Goal: Information Seeking & Learning: Learn about a topic

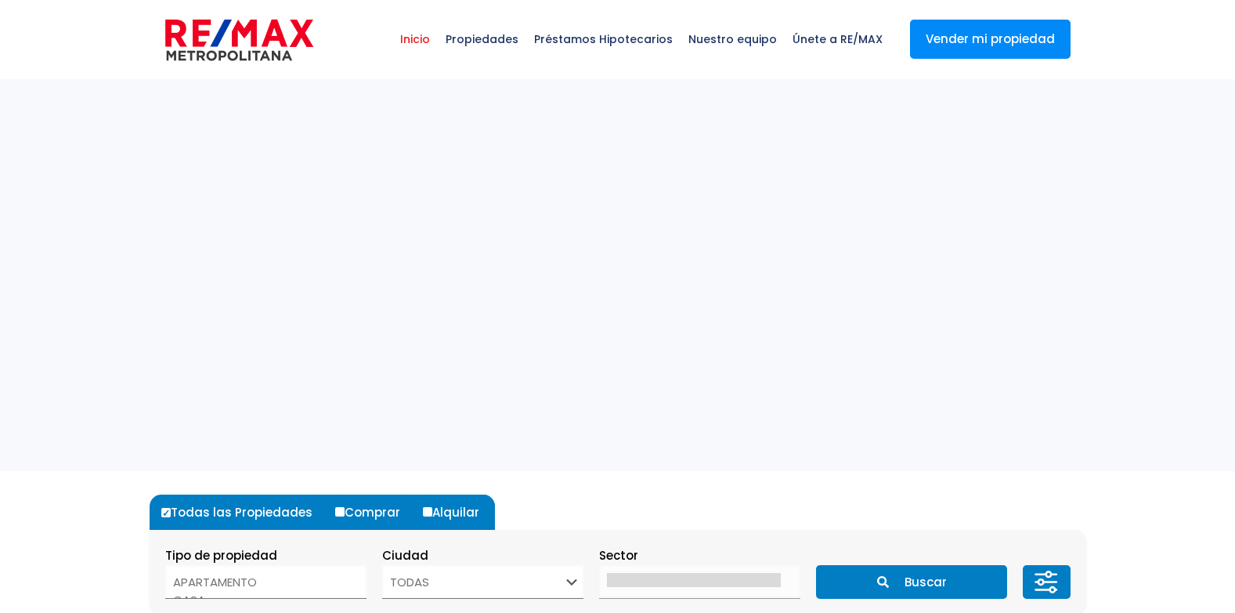
select select
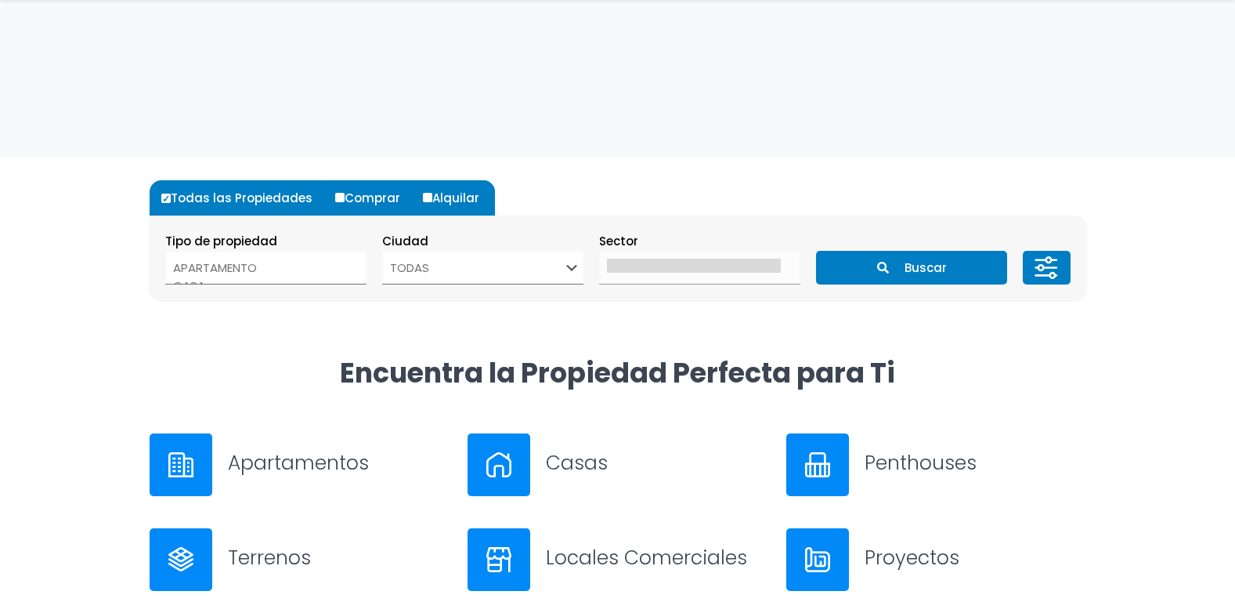
scroll to position [470, 0]
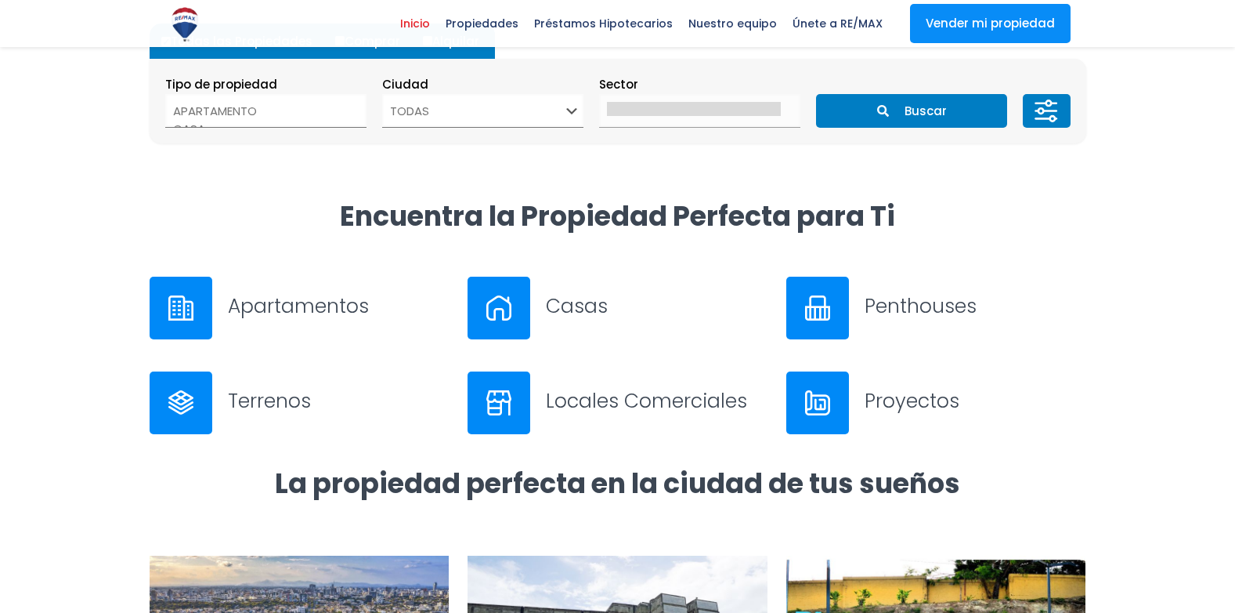
click at [179, 306] on img at bounding box center [180, 307] width 25 height 25
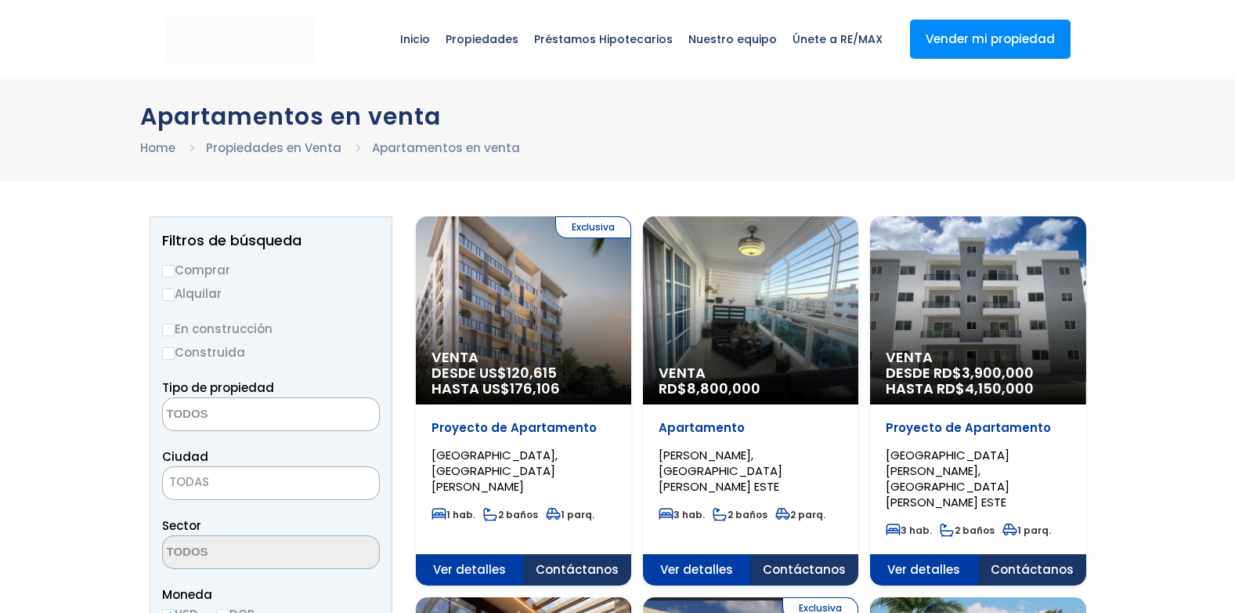
select select
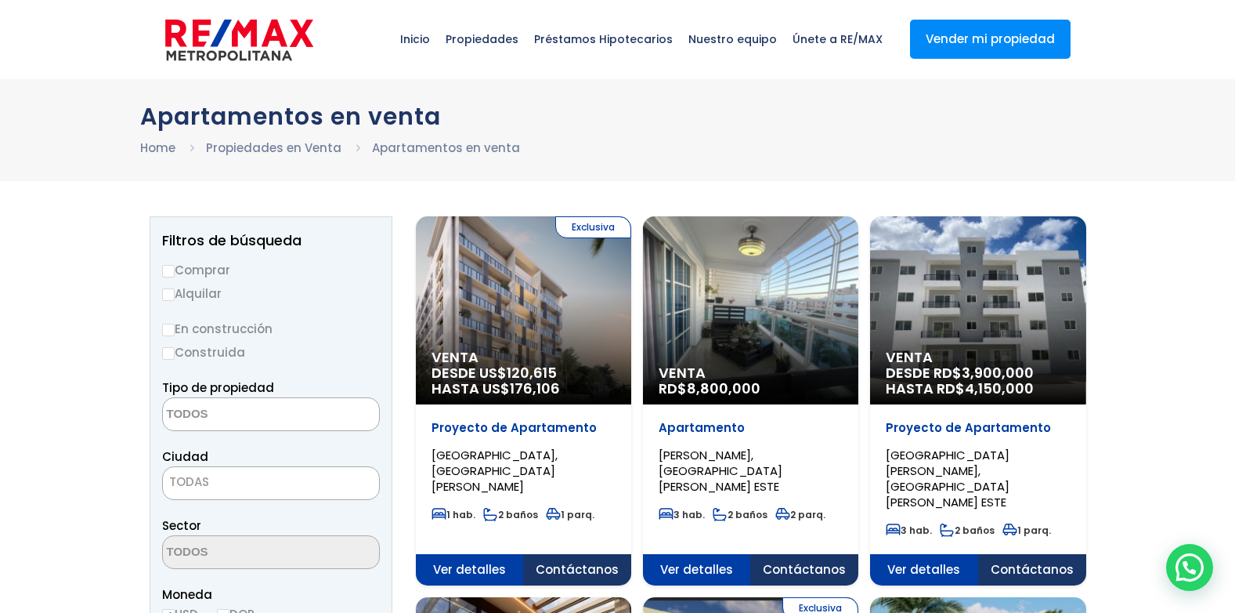
click at [189, 290] on label "Alquilar" at bounding box center [271, 294] width 218 height 20
click at [175, 290] on input "Alquilar" at bounding box center [168, 294] width 13 height 13
radio input "true"
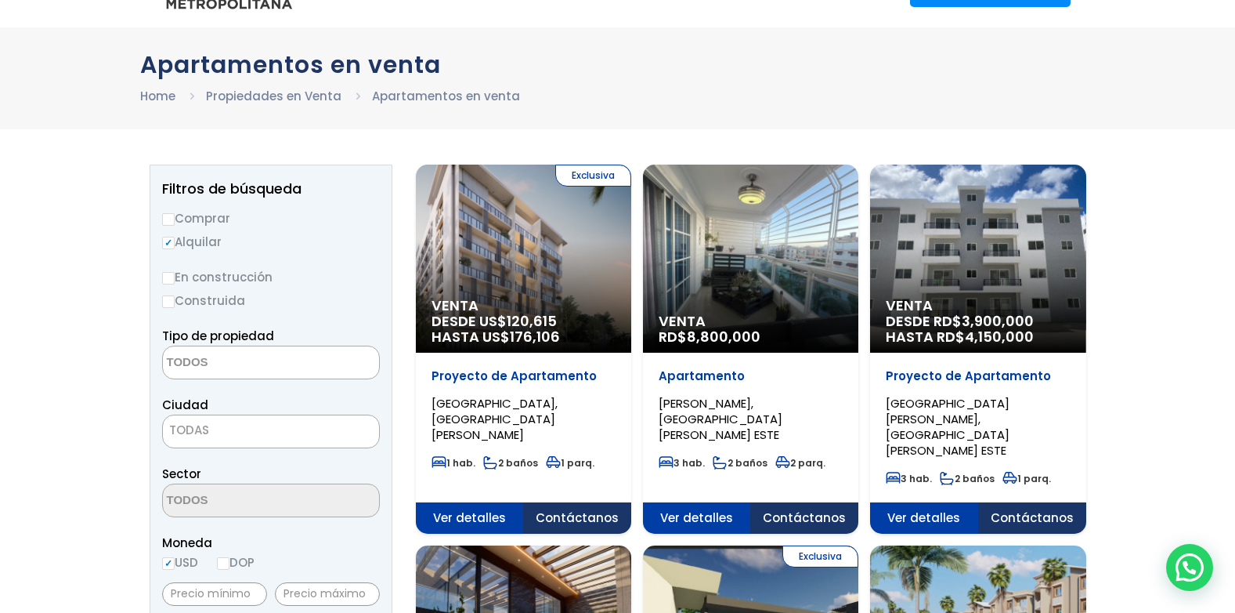
scroll to position [235, 0]
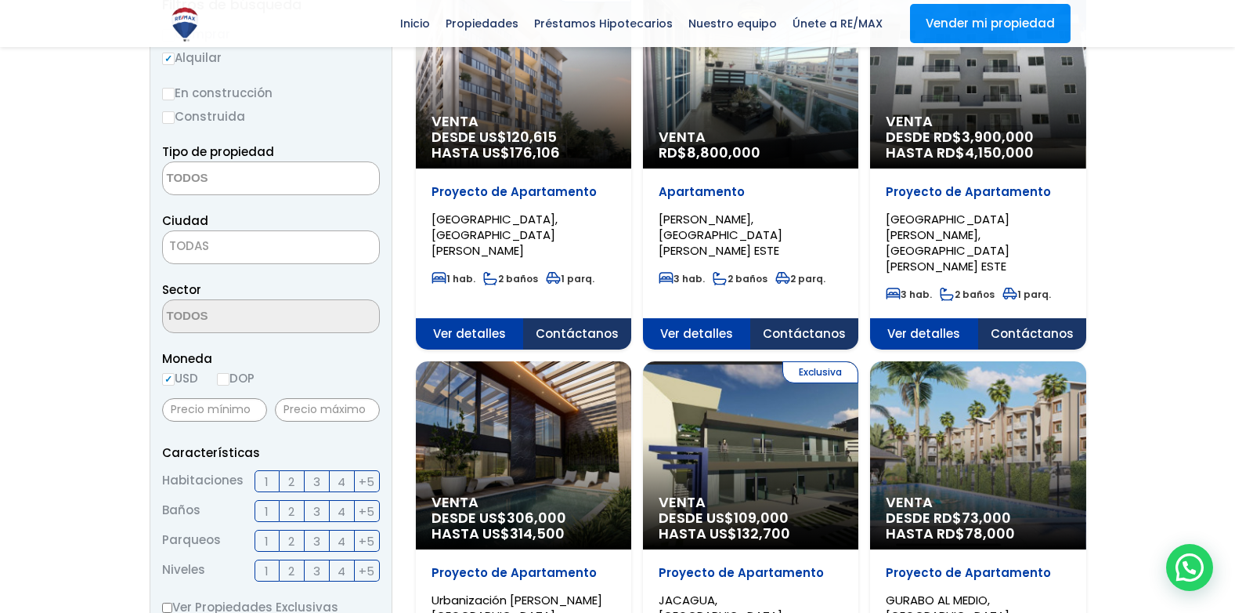
click at [335, 243] on span "TODAS" at bounding box center [271, 246] width 216 height 22
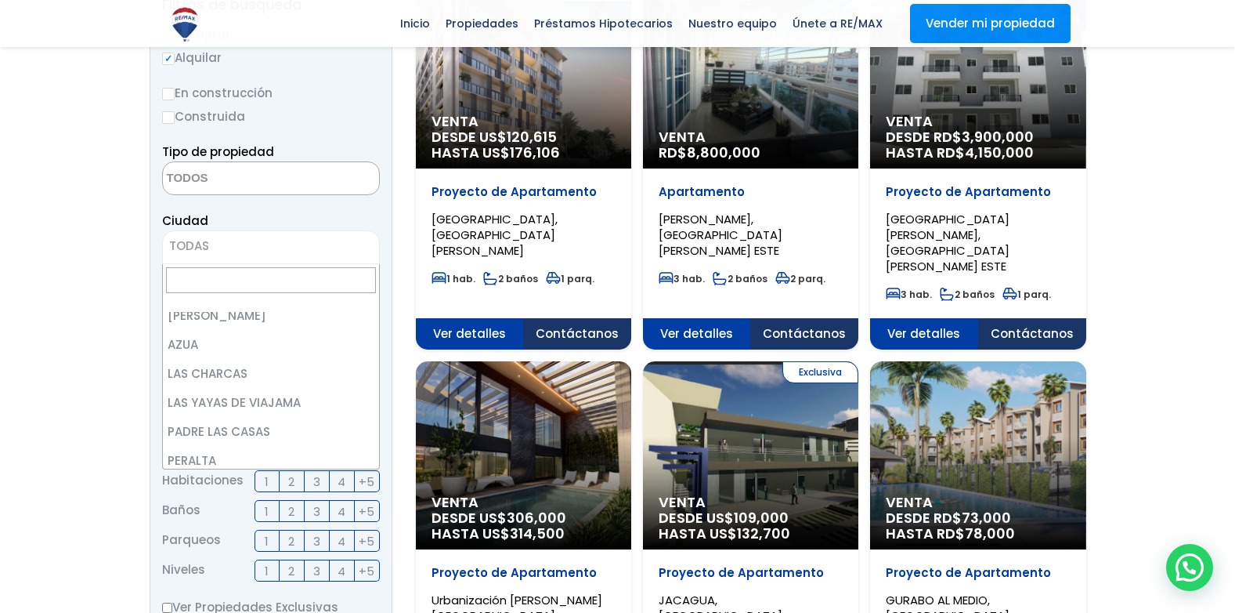
scroll to position [0, 0]
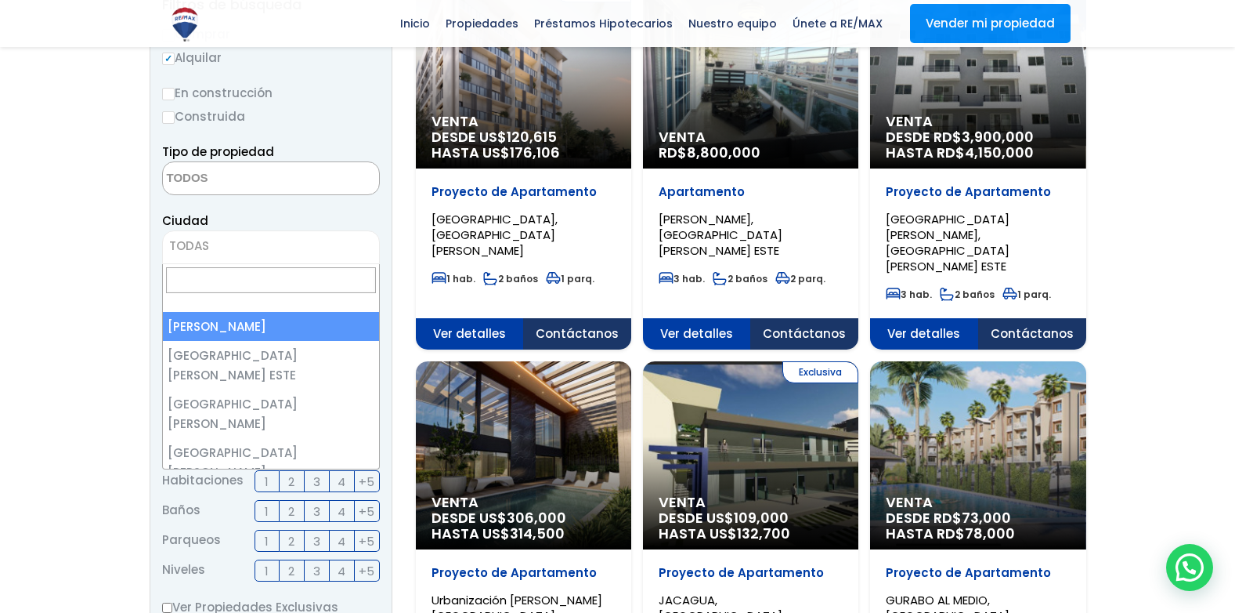
select select "1"
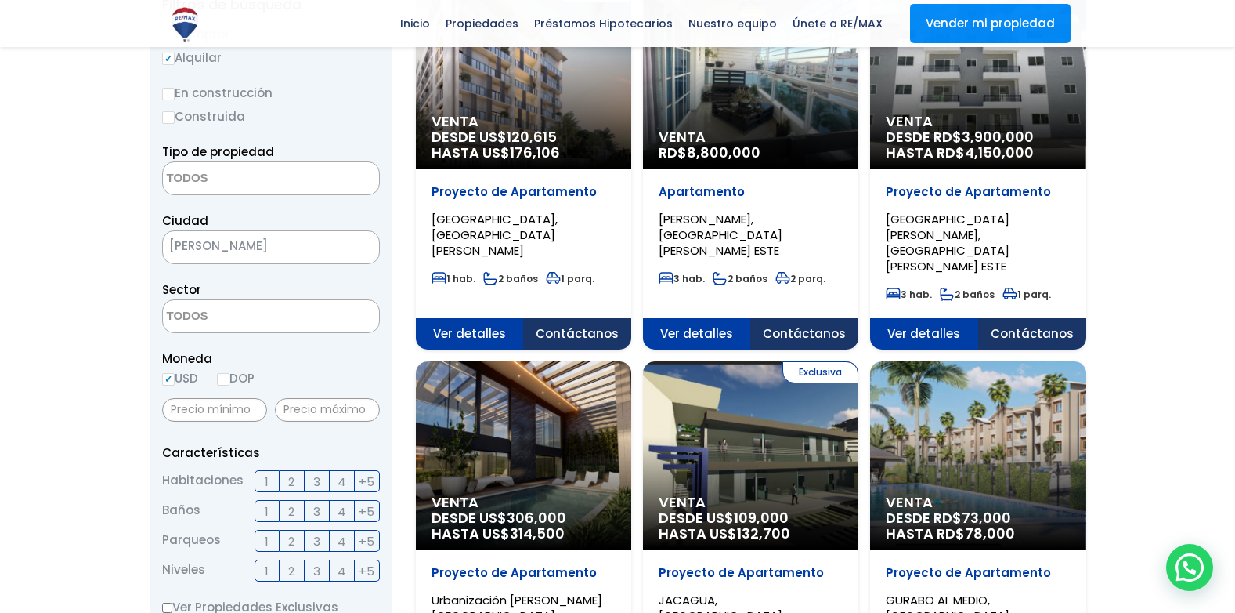
click at [266, 483] on span "1" at bounding box center [267, 482] width 4 height 20
click at [0, 0] on input "1" at bounding box center [0, 0] width 0 height 0
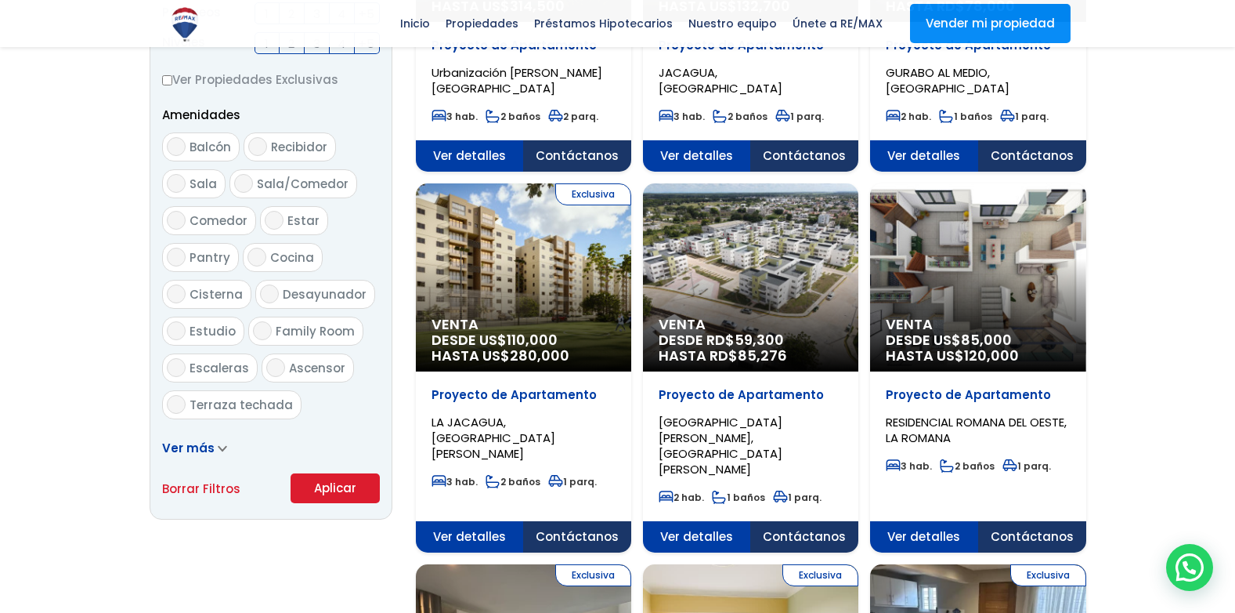
scroll to position [940, 0]
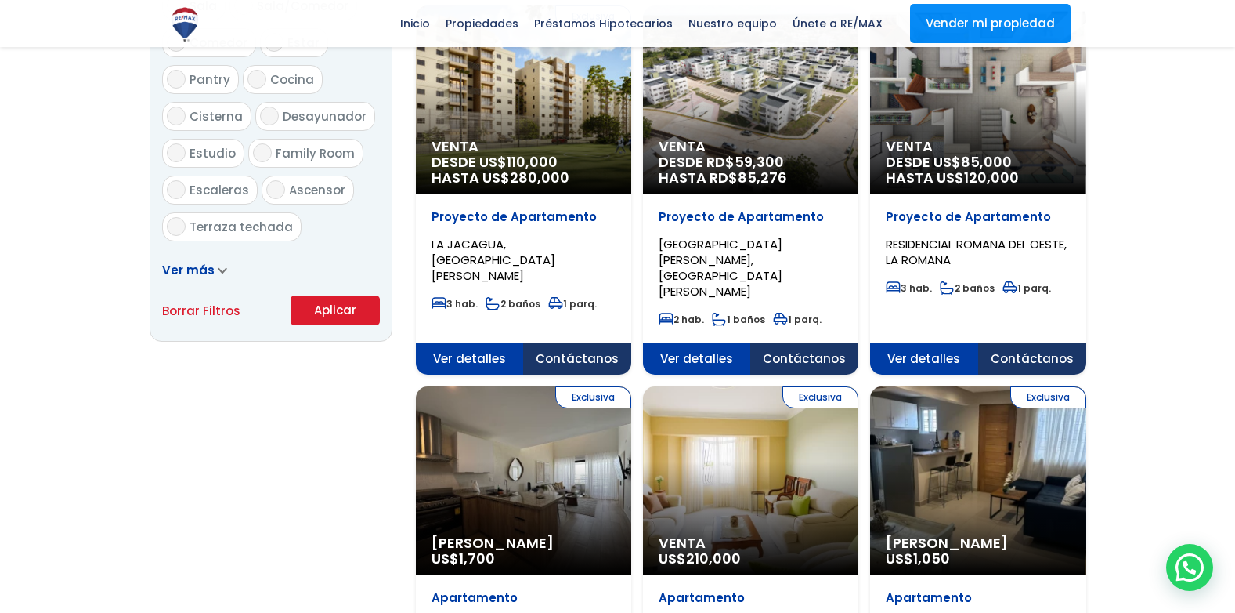
click at [325, 300] on button "Aplicar" at bounding box center [335, 310] width 89 height 30
click at [316, 311] on button "Aplicar" at bounding box center [335, 310] width 89 height 30
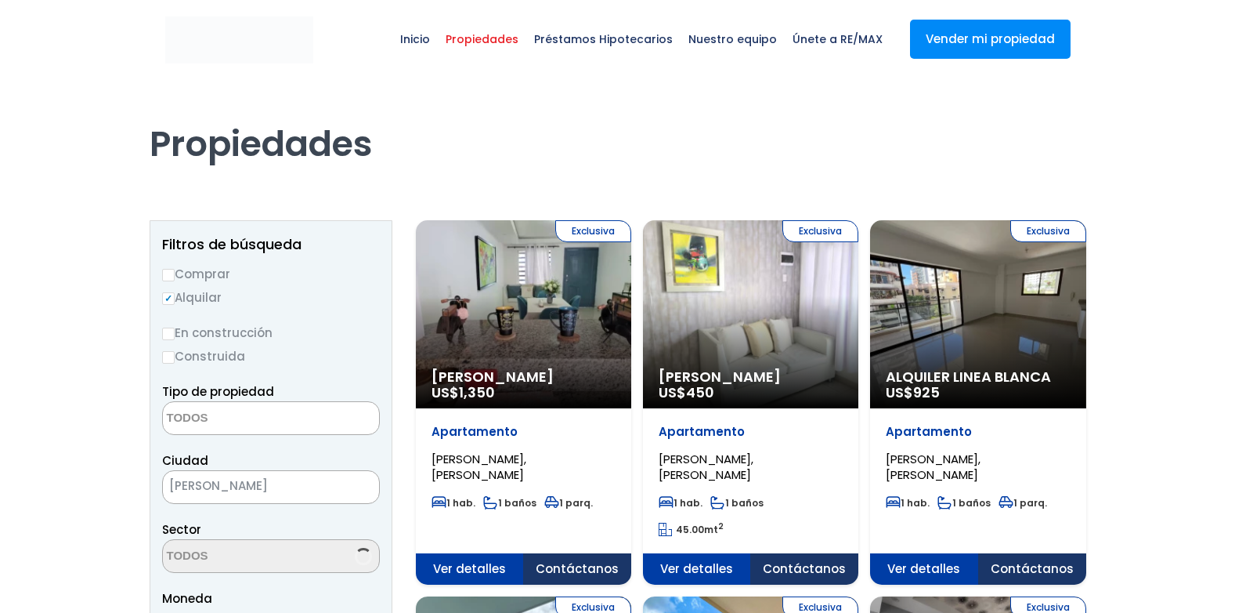
select select
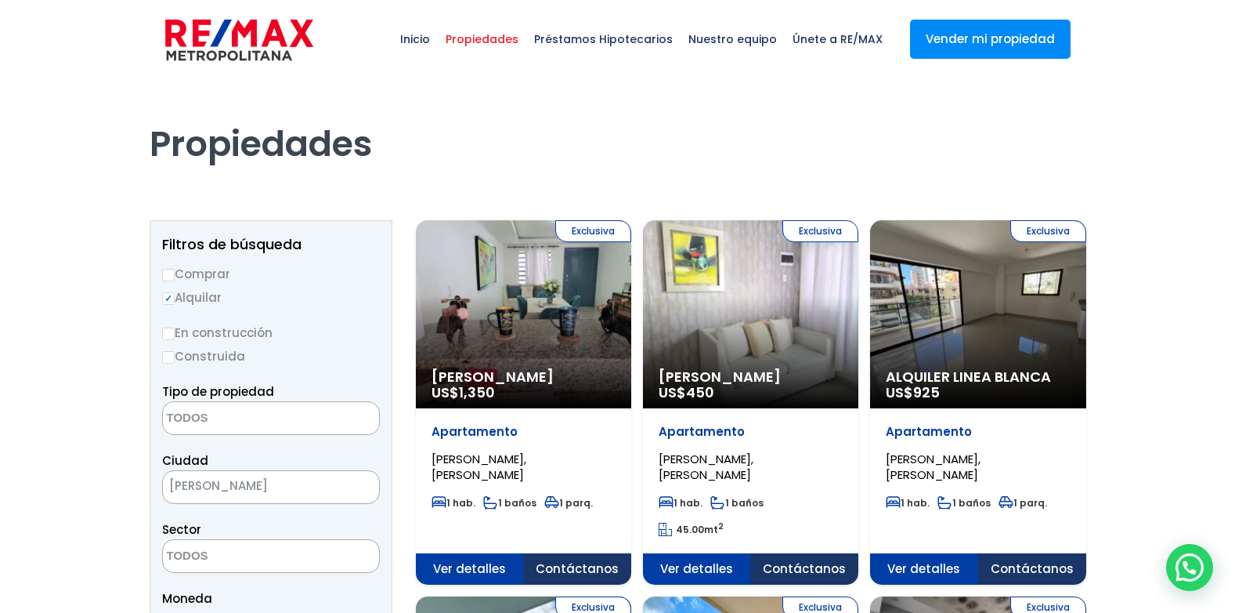
click at [631, 327] on div "Exclusiva Alquiler Amueblado US$ 450" at bounding box center [523, 314] width 215 height 188
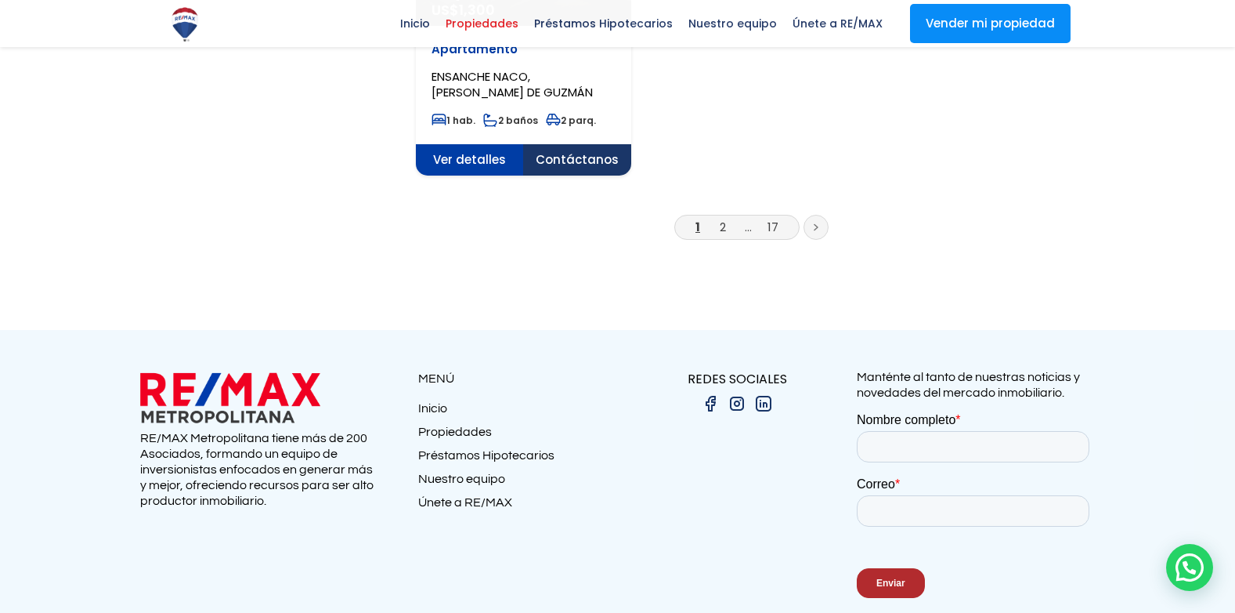
scroll to position [2193, 0]
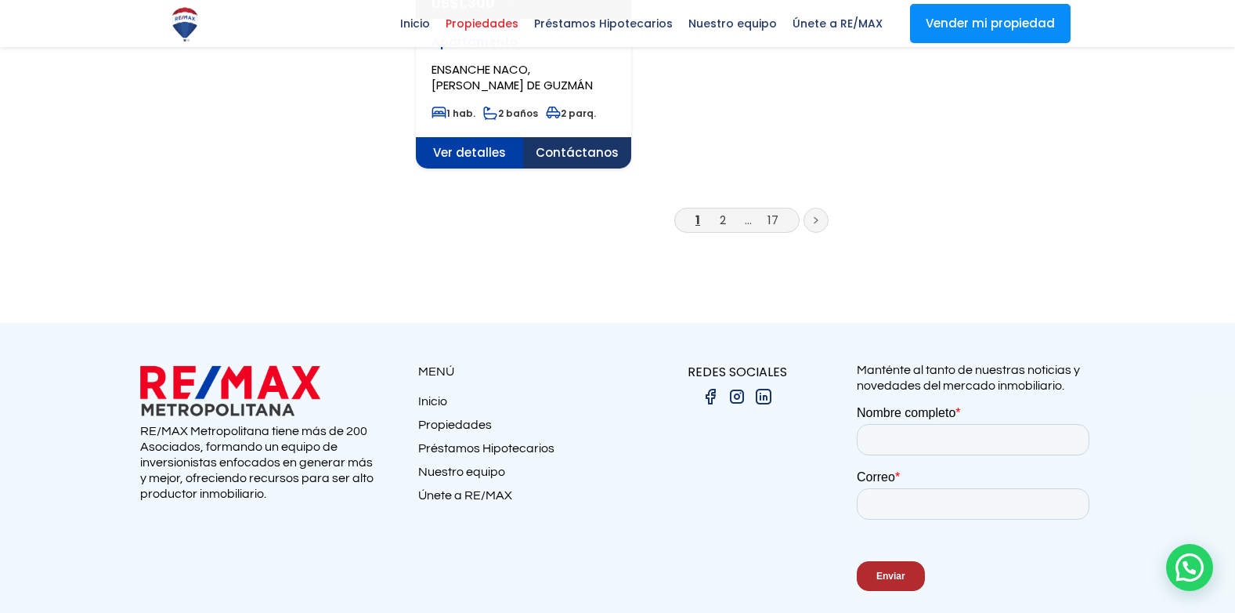
click at [821, 208] on link at bounding box center [816, 220] width 25 height 25
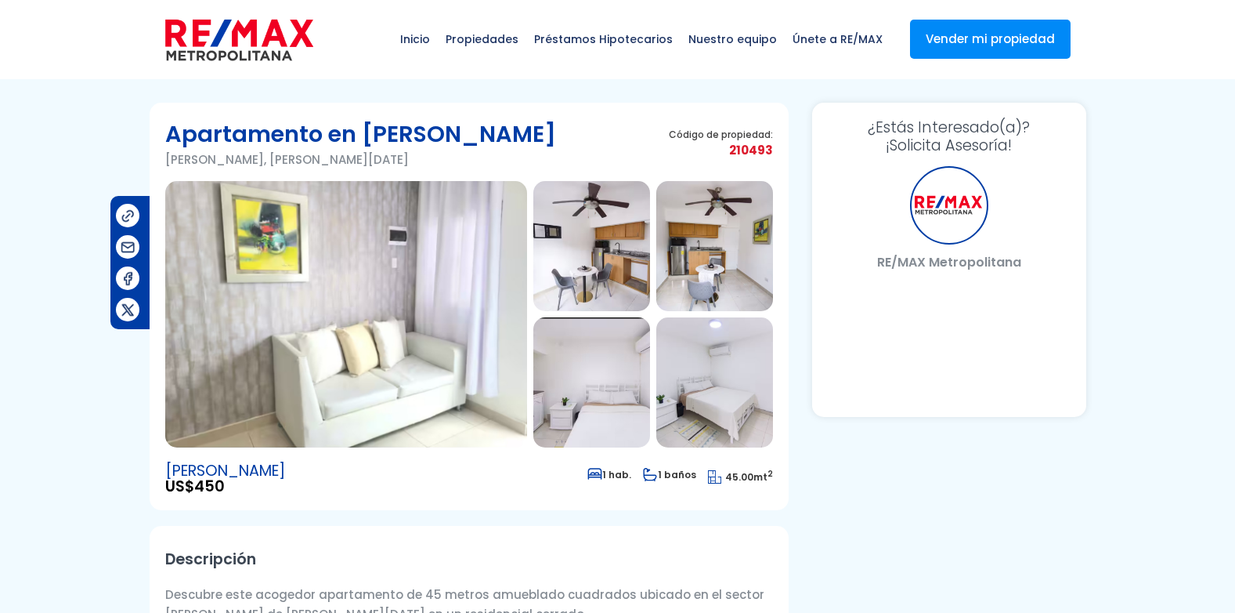
select select "DO"
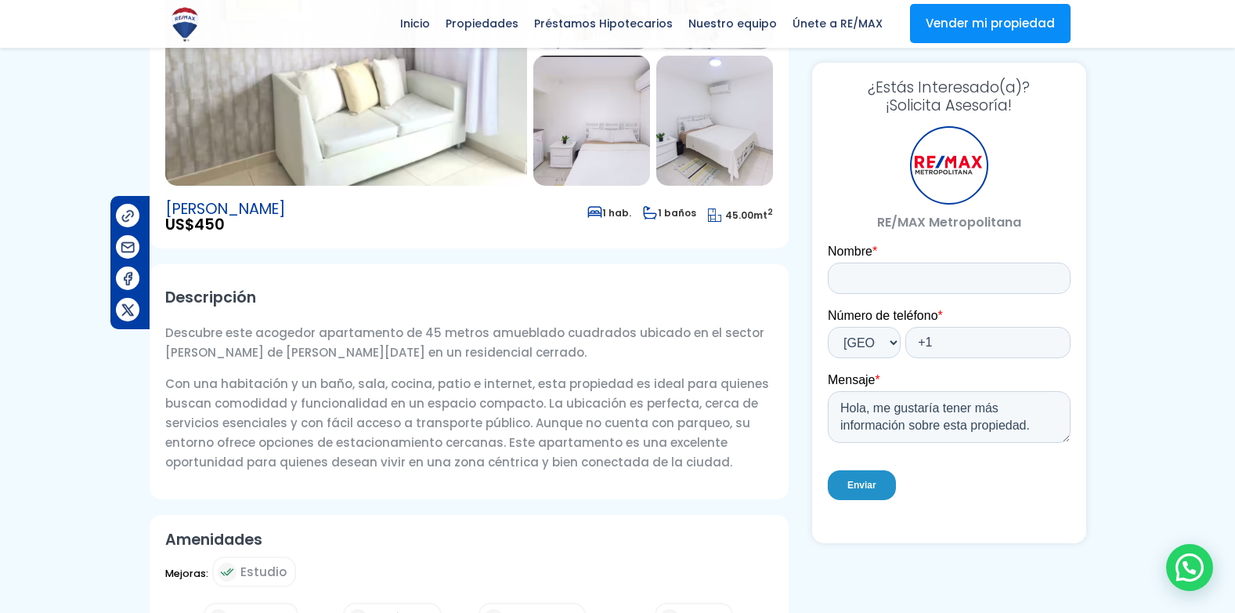
scroll to position [15, 0]
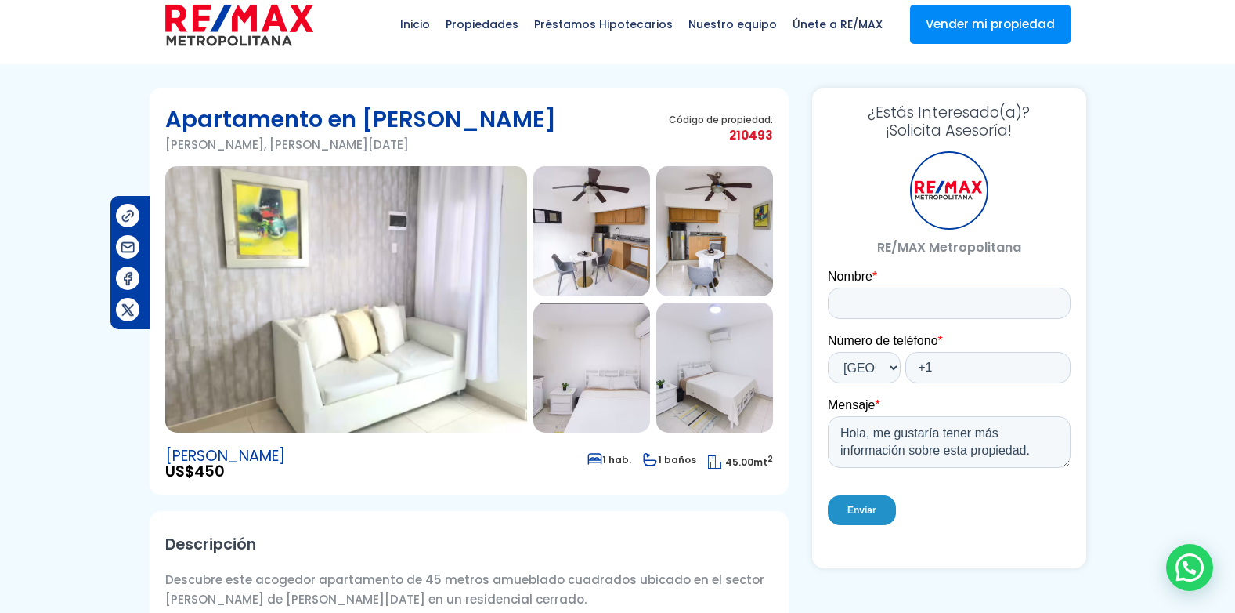
click at [406, 309] on img at bounding box center [346, 299] width 362 height 266
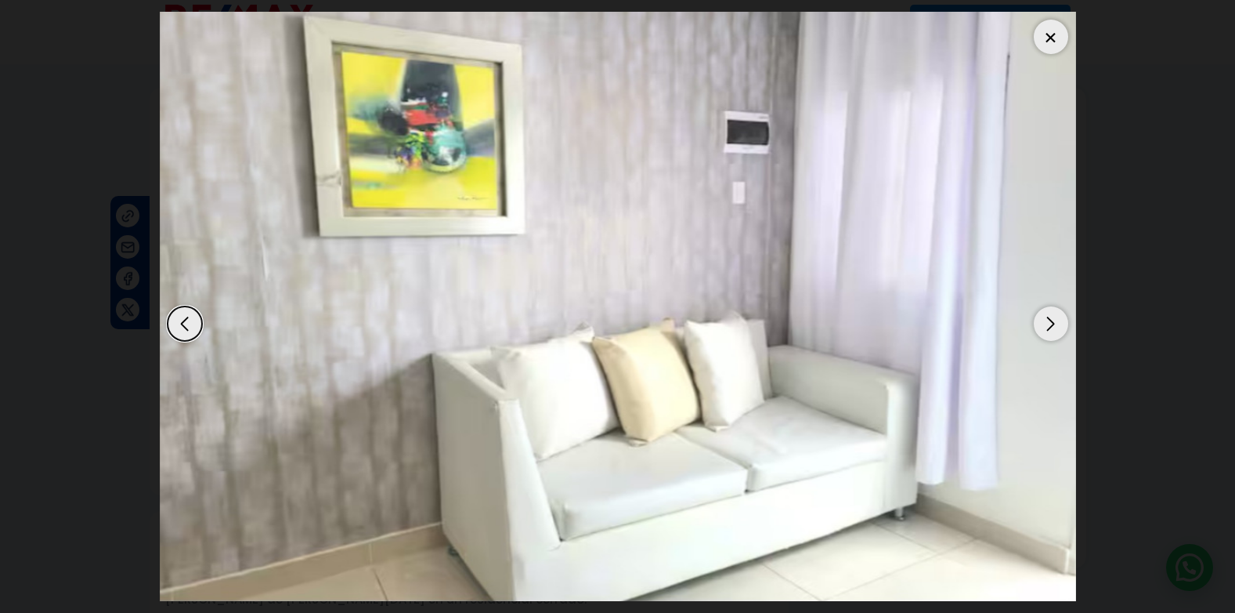
click at [1051, 318] on div "Next slide" at bounding box center [1051, 323] width 34 height 34
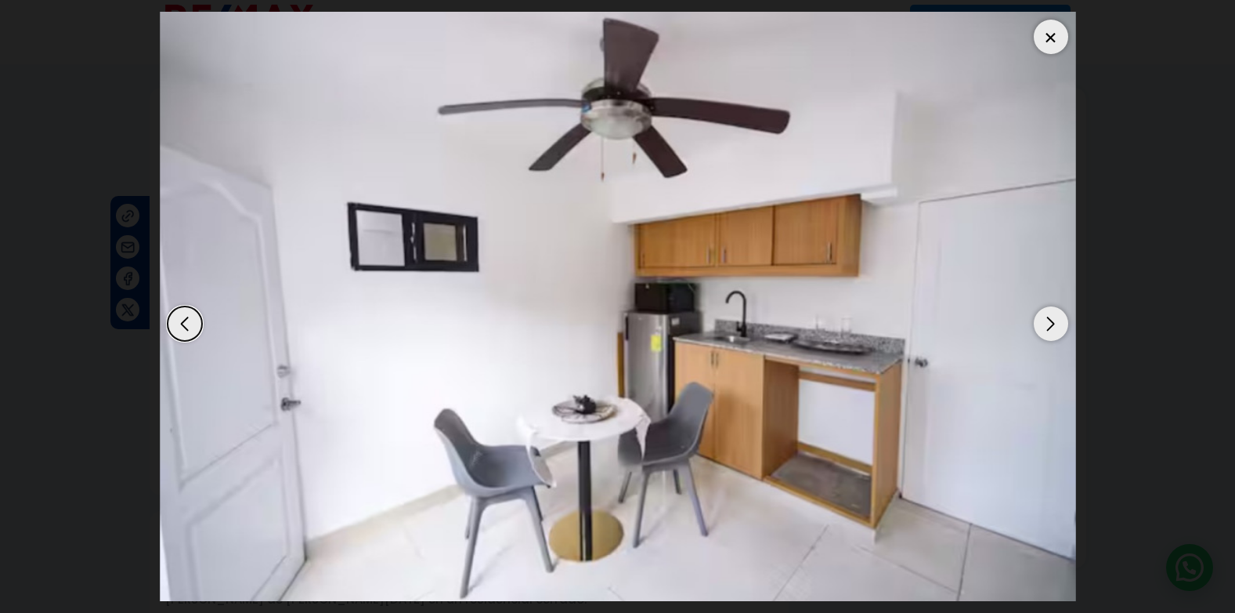
click at [1051, 318] on div "Next slide" at bounding box center [1051, 323] width 34 height 34
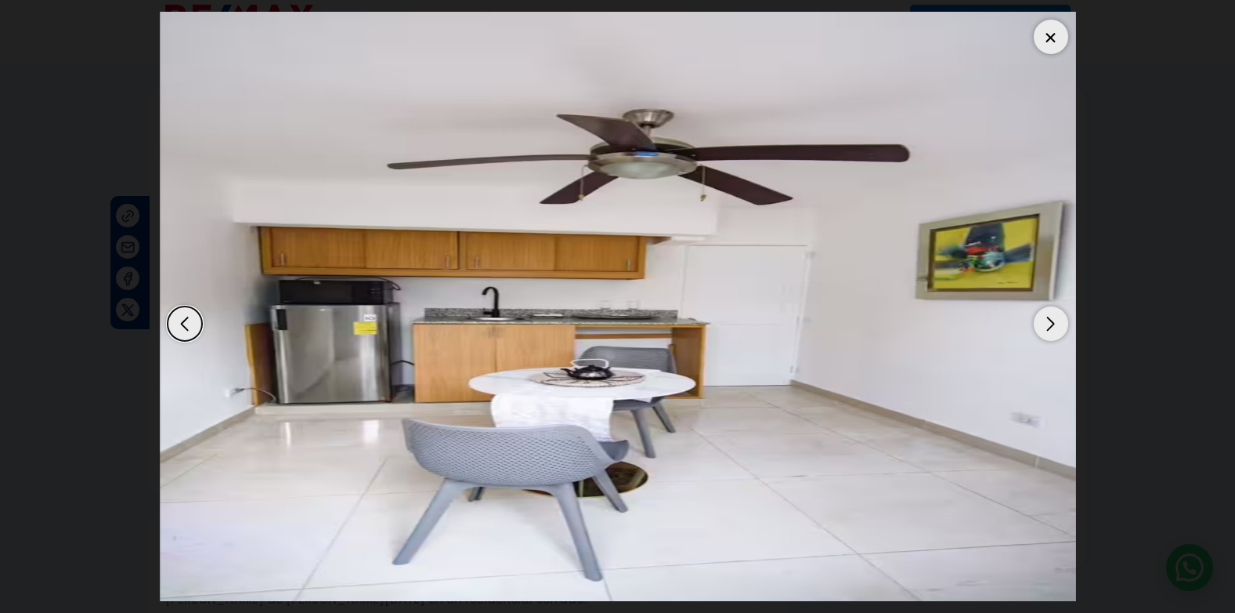
click at [1051, 318] on div "Next slide" at bounding box center [1051, 323] width 34 height 34
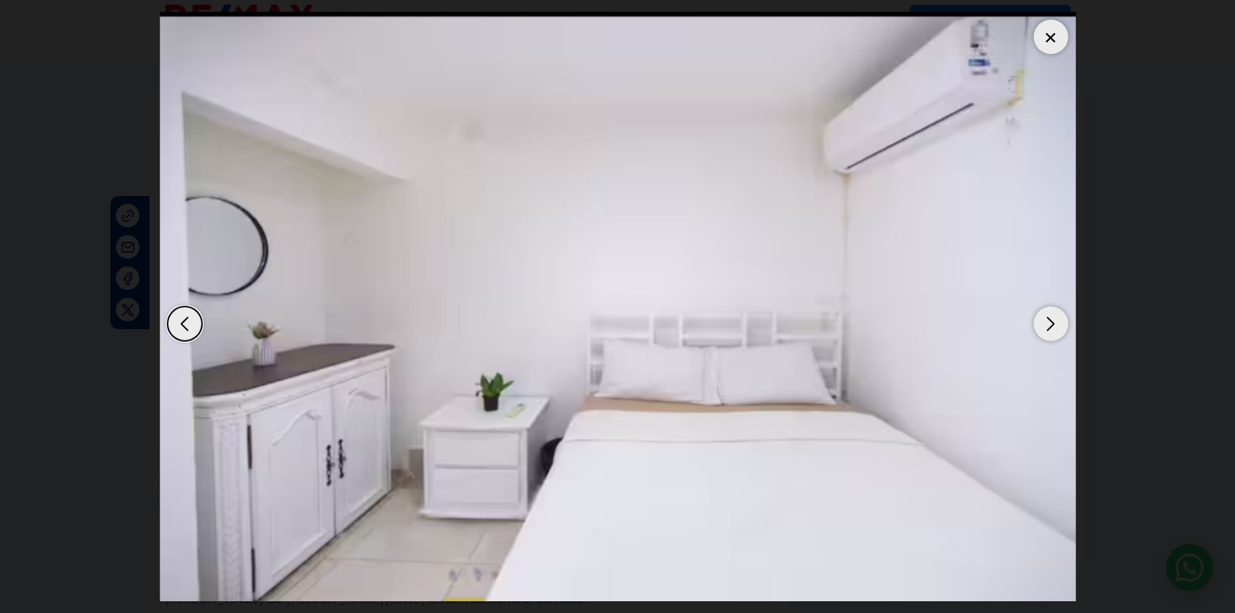
click at [1051, 318] on div "Next slide" at bounding box center [1051, 323] width 34 height 34
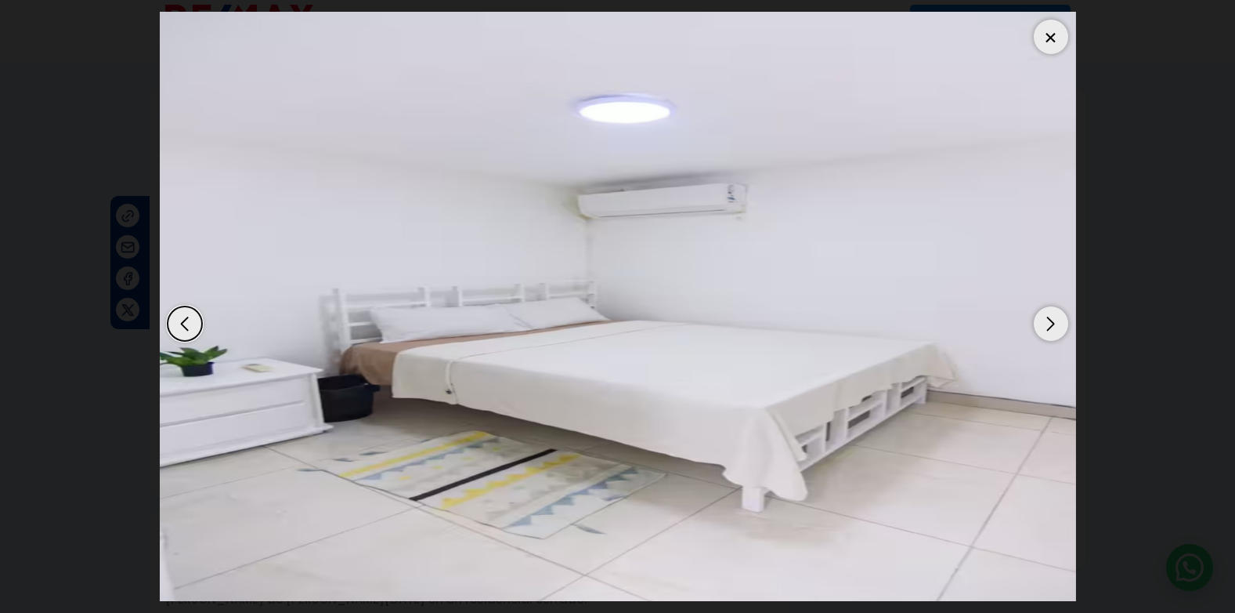
click at [1051, 318] on div "Next slide" at bounding box center [1051, 323] width 34 height 34
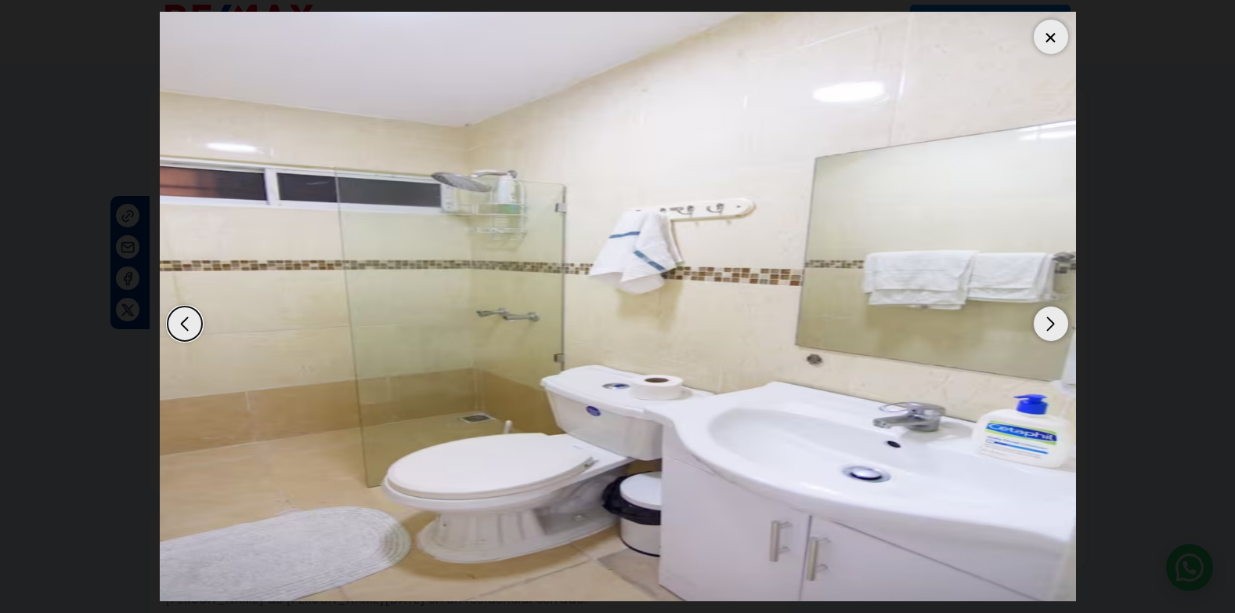
click at [1088, 296] on dialog at bounding box center [618, 306] width 940 height 613
click at [1048, 42] on div at bounding box center [1051, 37] width 34 height 34
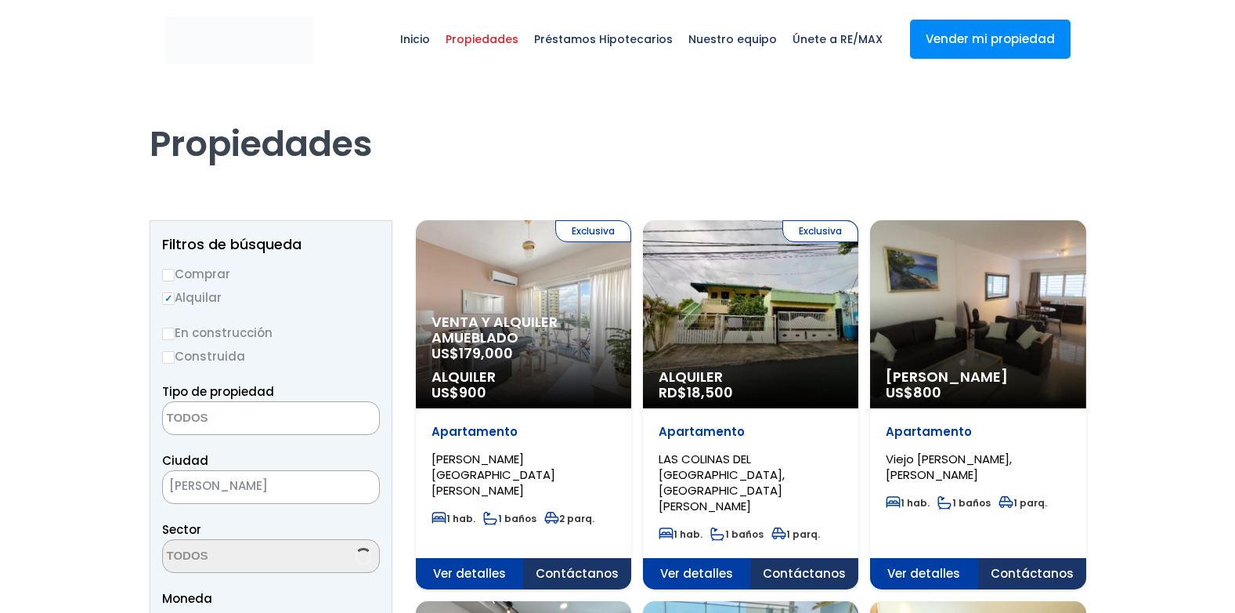
select select
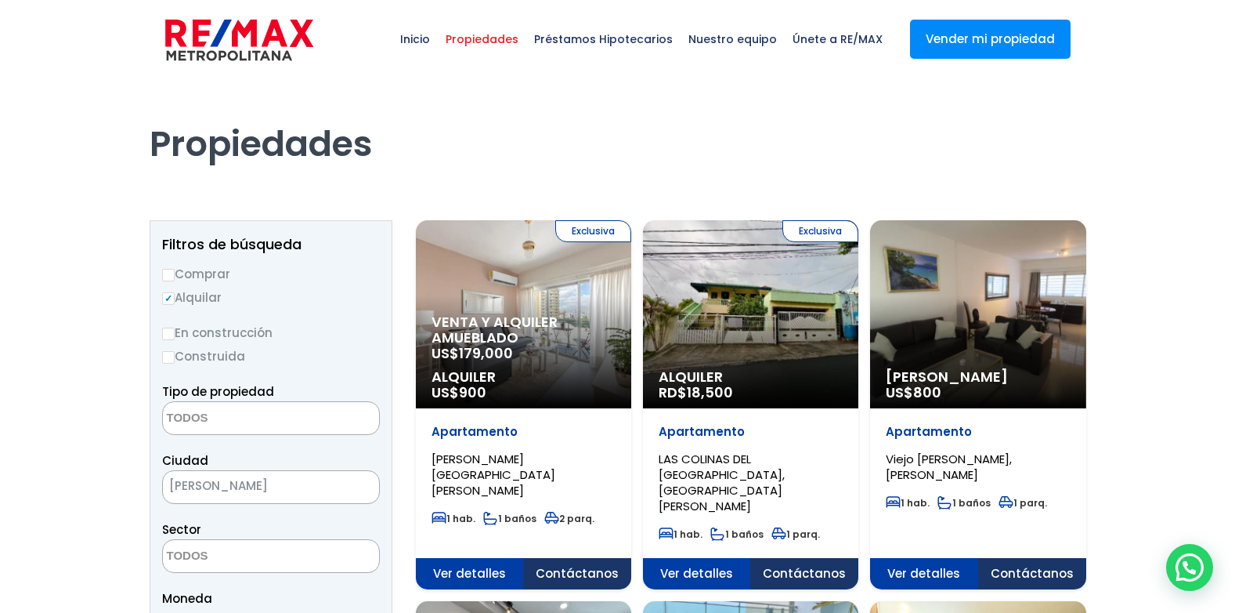
click at [631, 322] on div "Exclusiva Alquiler RD$ 18,500" at bounding box center [523, 314] width 215 height 188
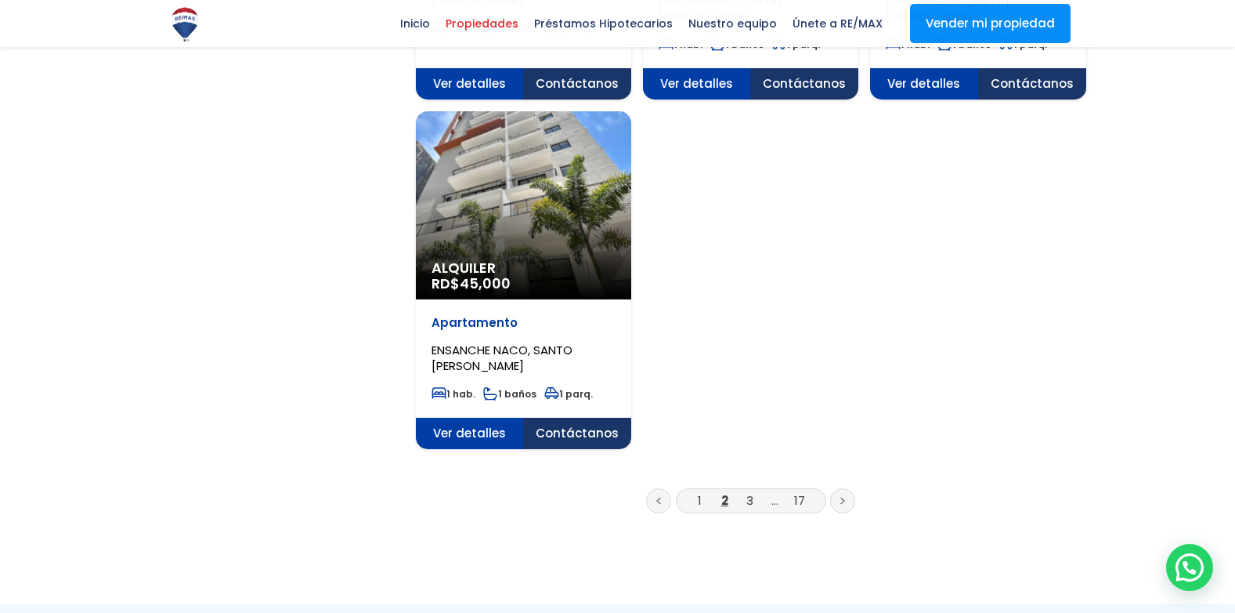
scroll to position [1958, 0]
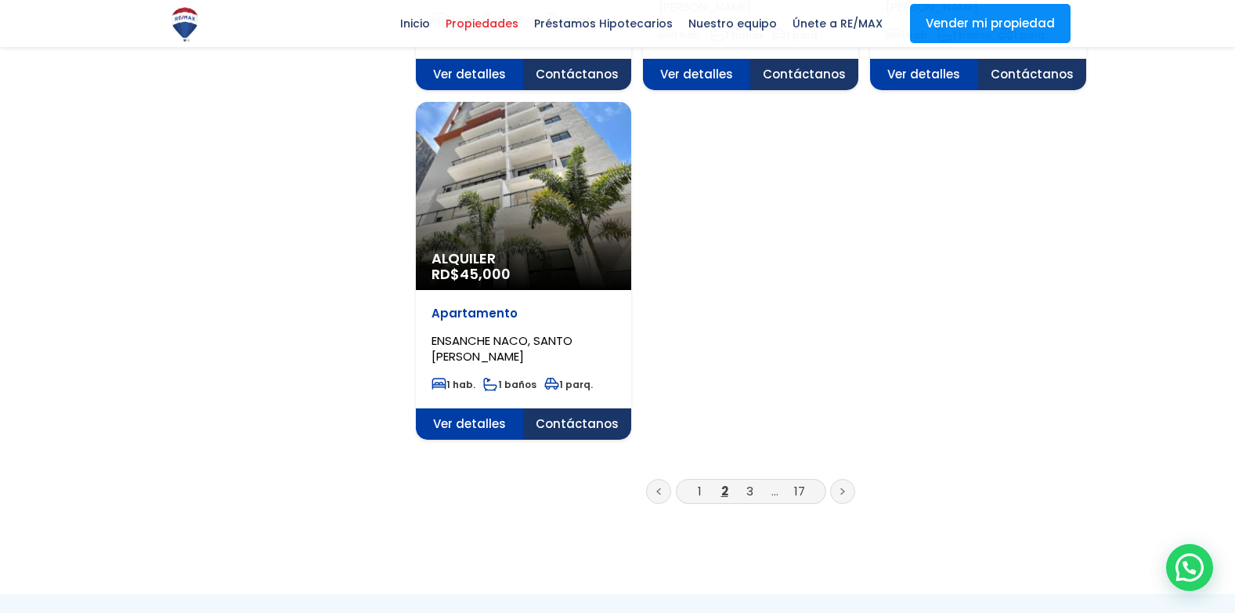
click at [747, 483] on link "3" at bounding box center [750, 491] width 7 height 16
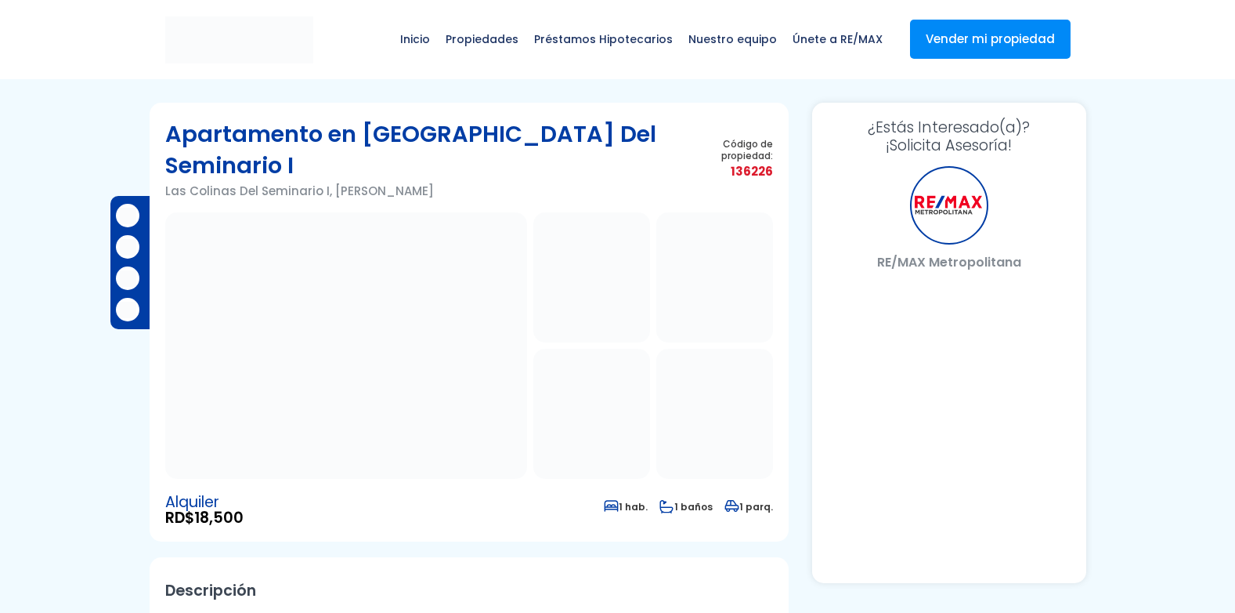
select select "DO"
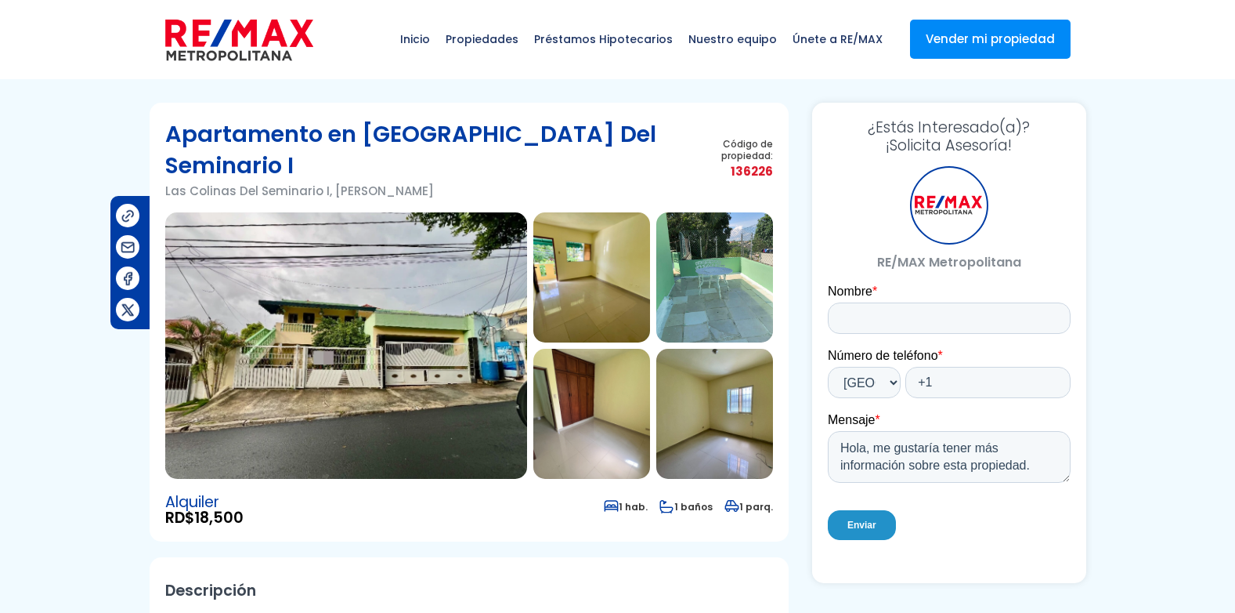
click at [396, 315] on img at bounding box center [346, 345] width 362 height 266
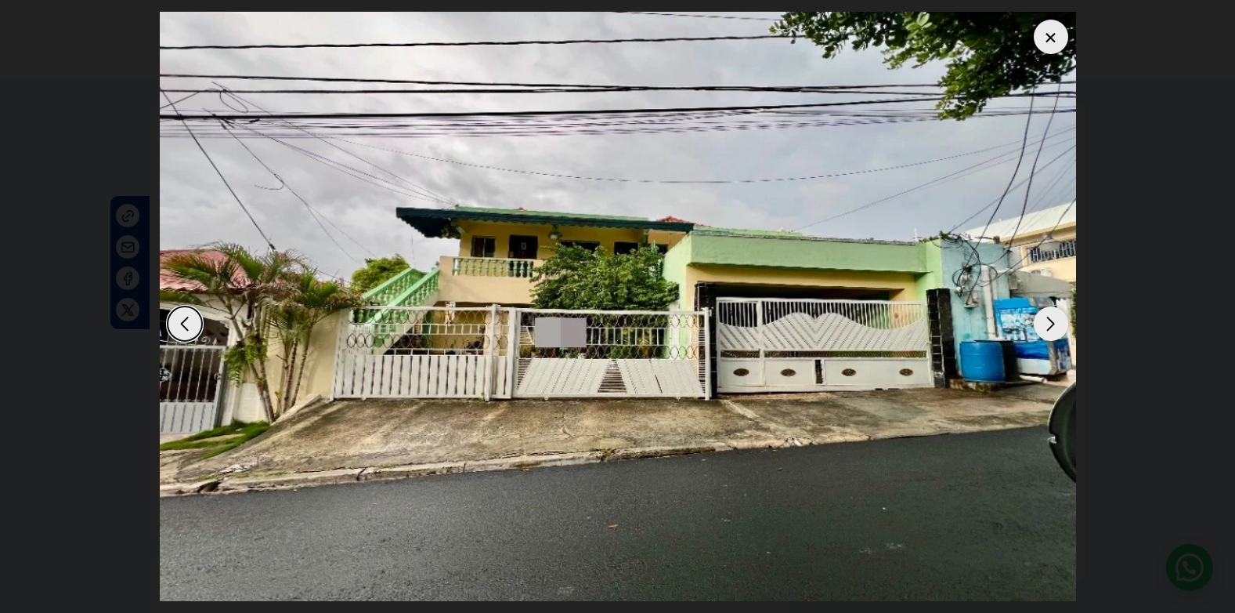
click at [1052, 328] on div "Next slide" at bounding box center [1051, 323] width 34 height 34
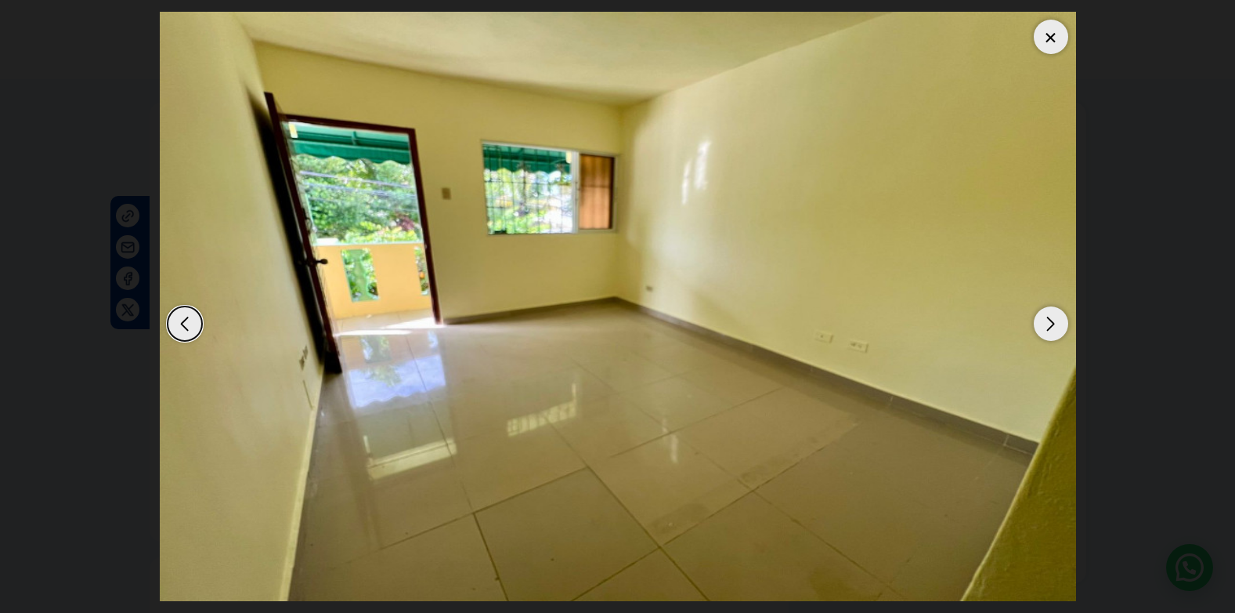
click at [1052, 328] on div "Next slide" at bounding box center [1051, 323] width 34 height 34
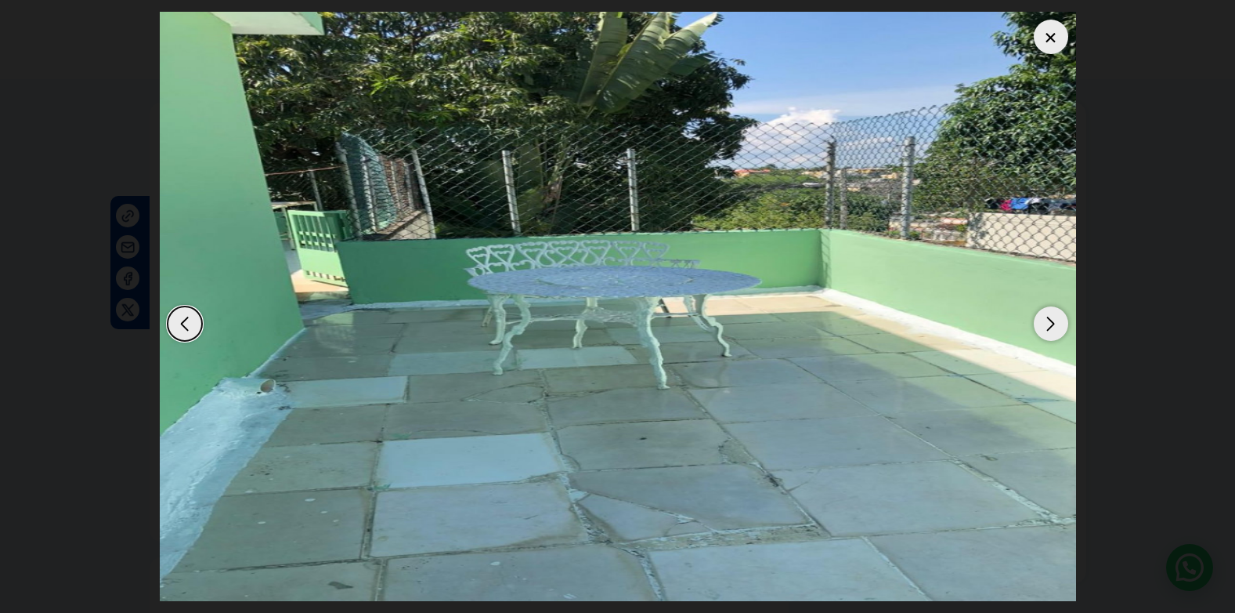
click at [1052, 328] on div "Next slide" at bounding box center [1051, 323] width 34 height 34
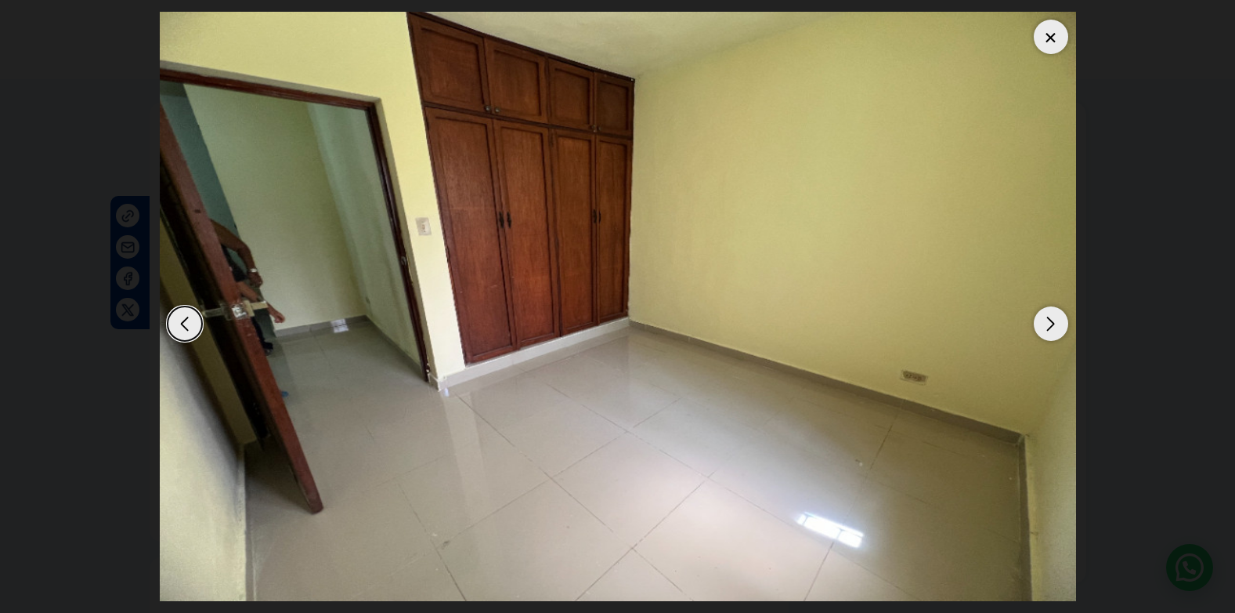
click at [1052, 328] on div "Next slide" at bounding box center [1051, 323] width 34 height 34
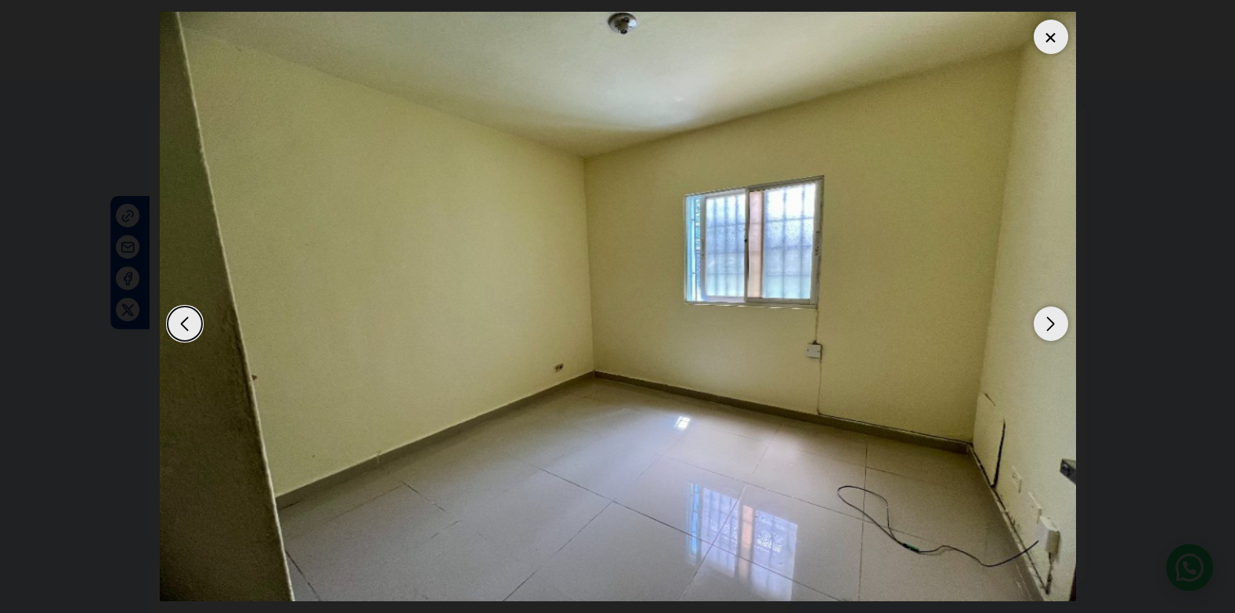
click at [1052, 328] on div "Next slide" at bounding box center [1051, 323] width 34 height 34
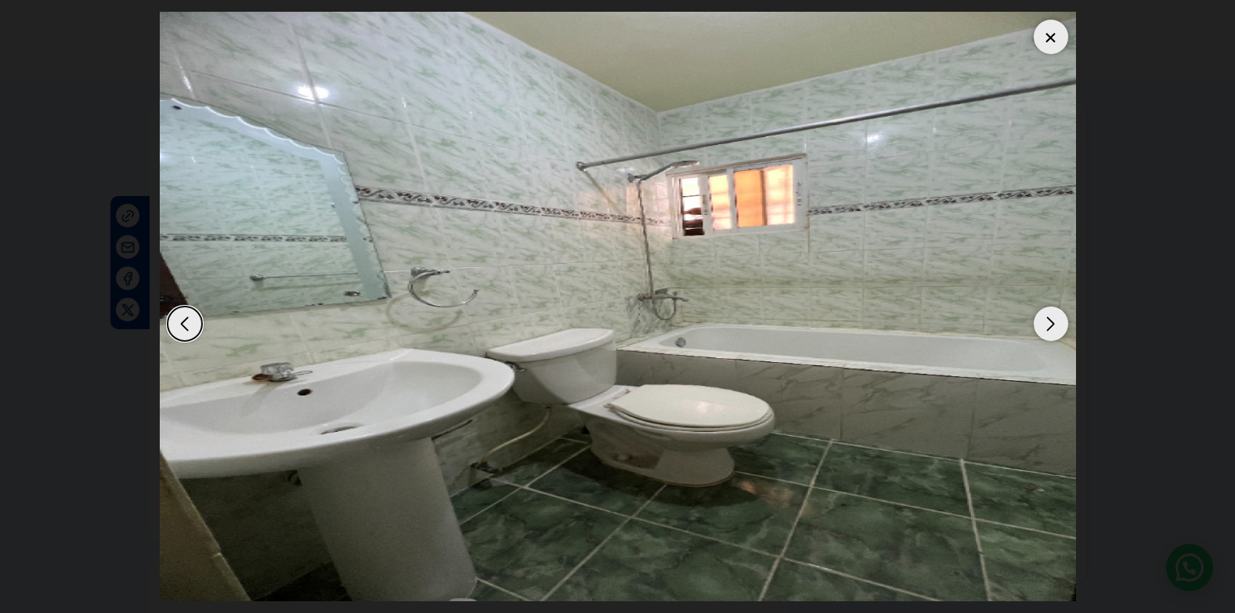
click at [1052, 328] on div "Next slide" at bounding box center [1051, 323] width 34 height 34
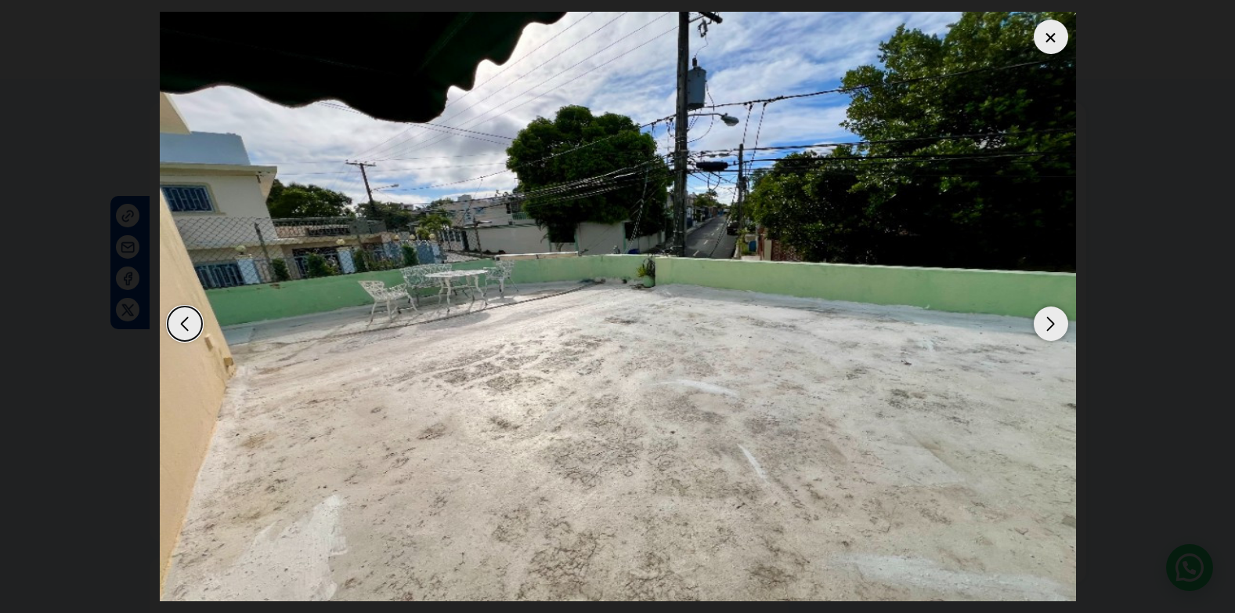
click at [1052, 328] on div "Next slide" at bounding box center [1051, 323] width 34 height 34
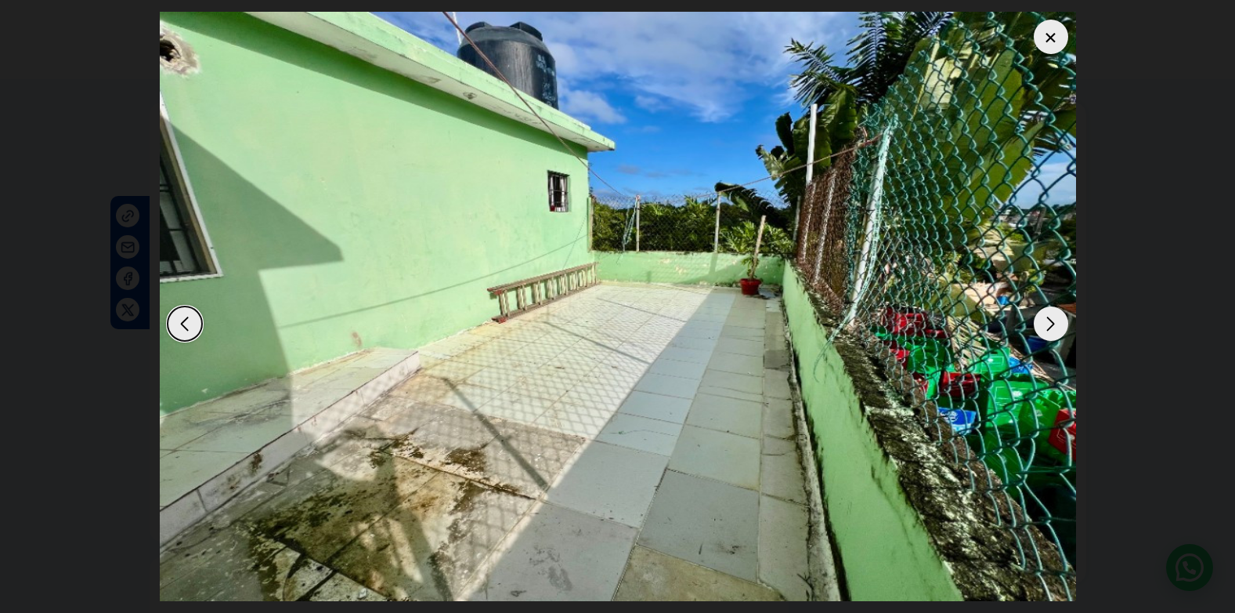
click at [1052, 328] on div "Next slide" at bounding box center [1051, 323] width 34 height 34
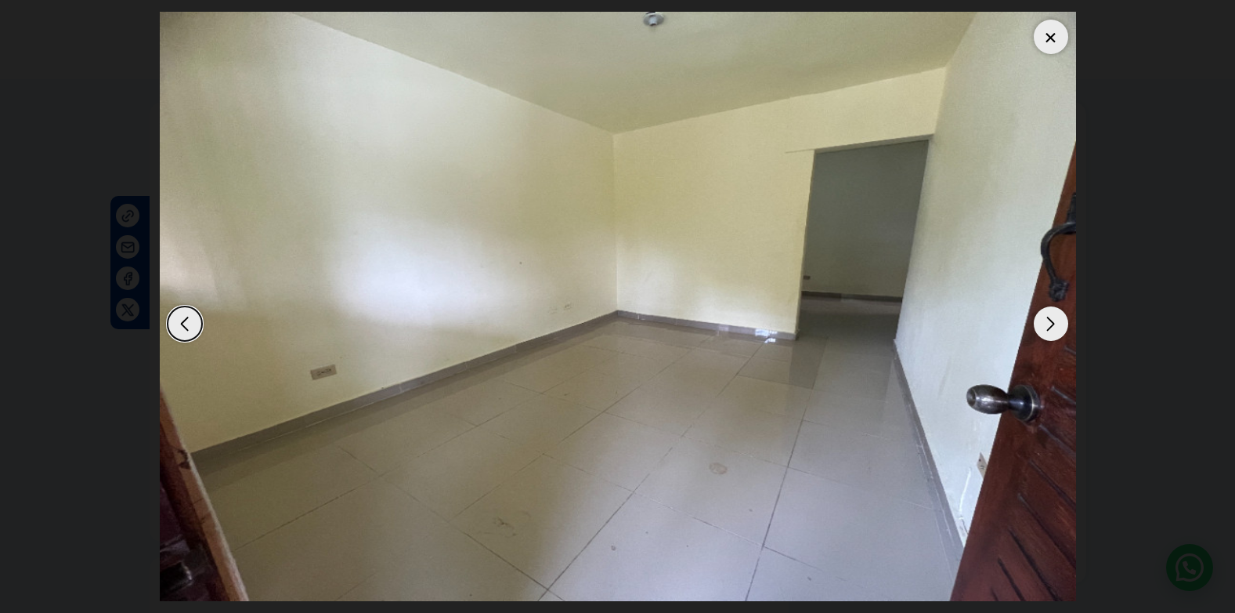
click at [1052, 328] on div "Next slide" at bounding box center [1051, 323] width 34 height 34
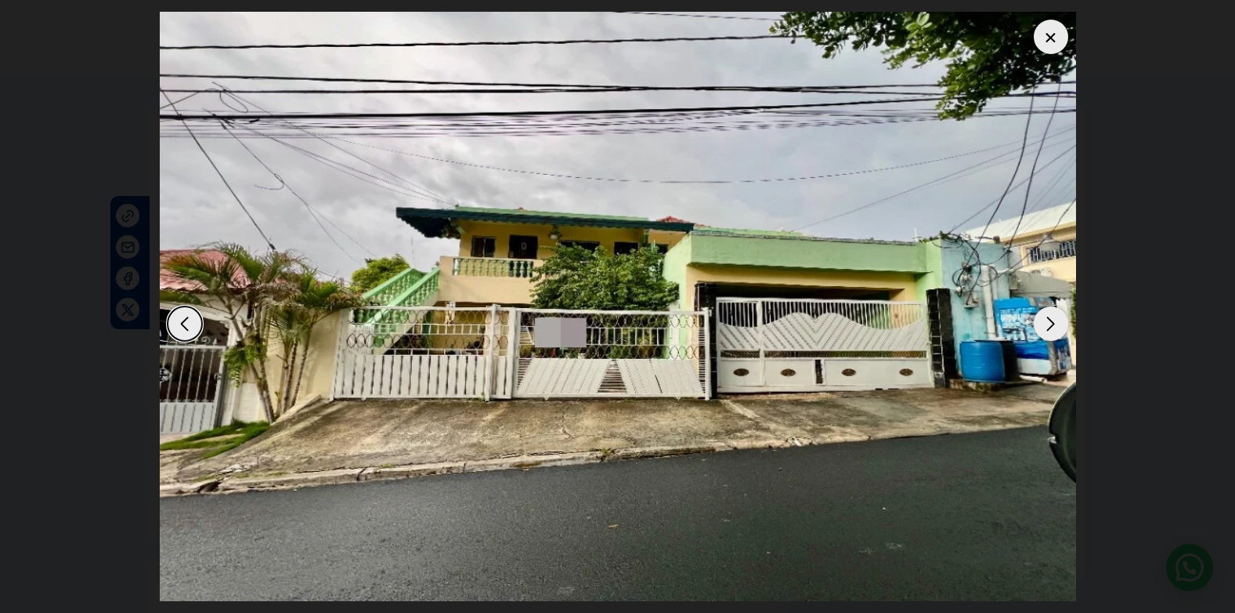
click at [1052, 328] on div "Next slide" at bounding box center [1051, 323] width 34 height 34
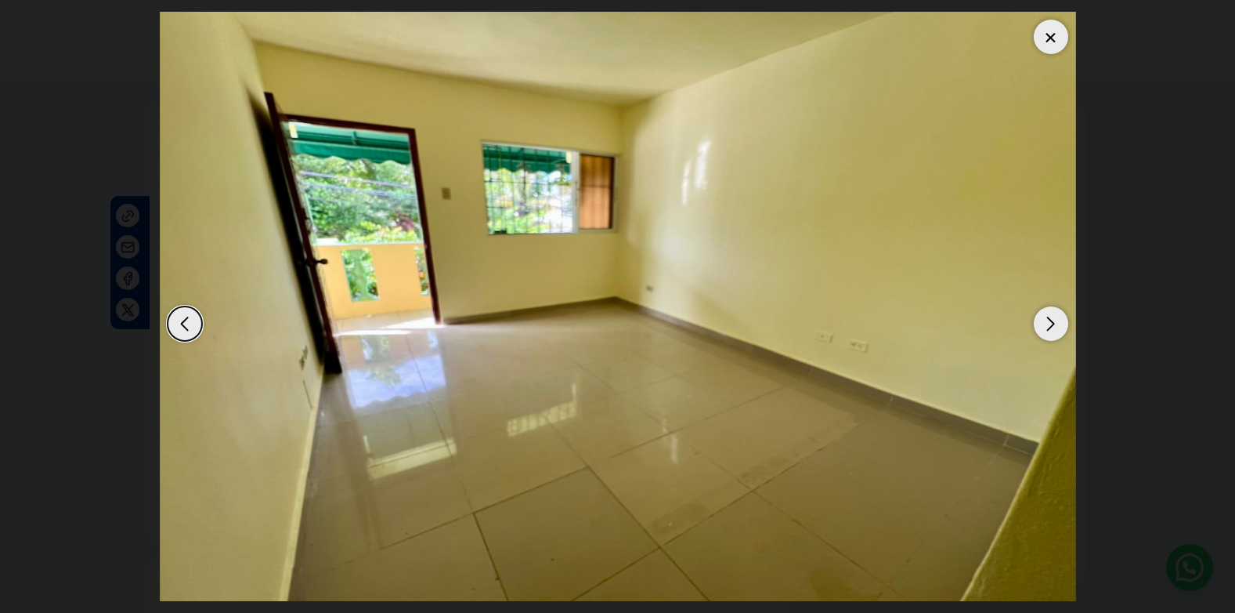
click at [1052, 328] on div "Next slide" at bounding box center [1051, 323] width 34 height 34
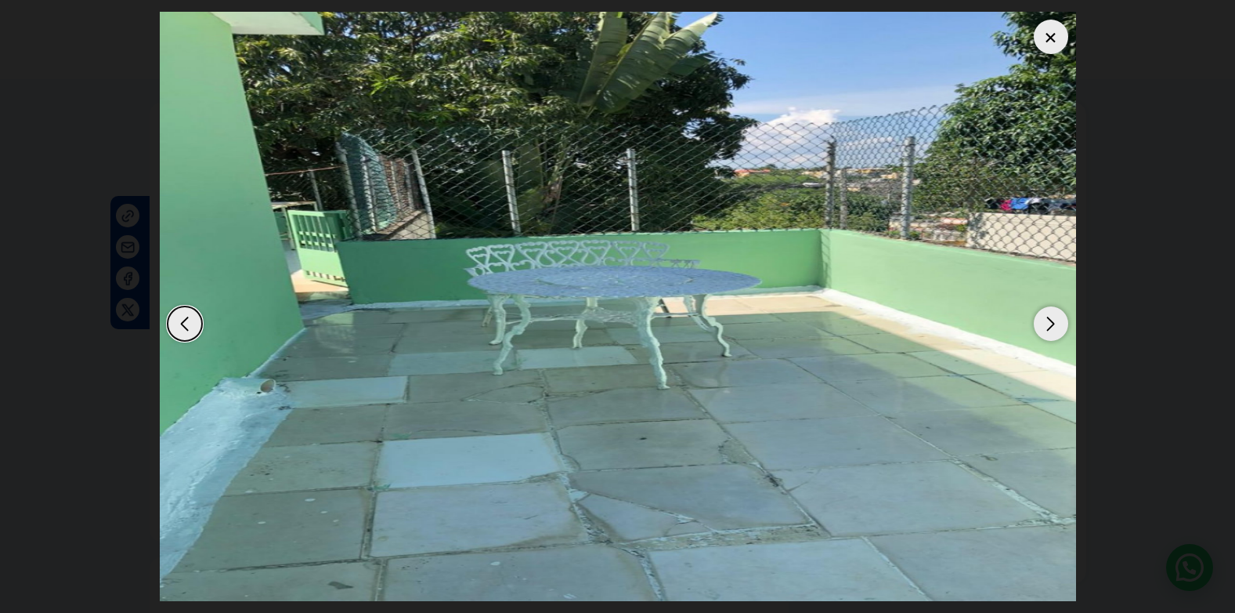
click at [1052, 328] on div "Next slide" at bounding box center [1051, 323] width 34 height 34
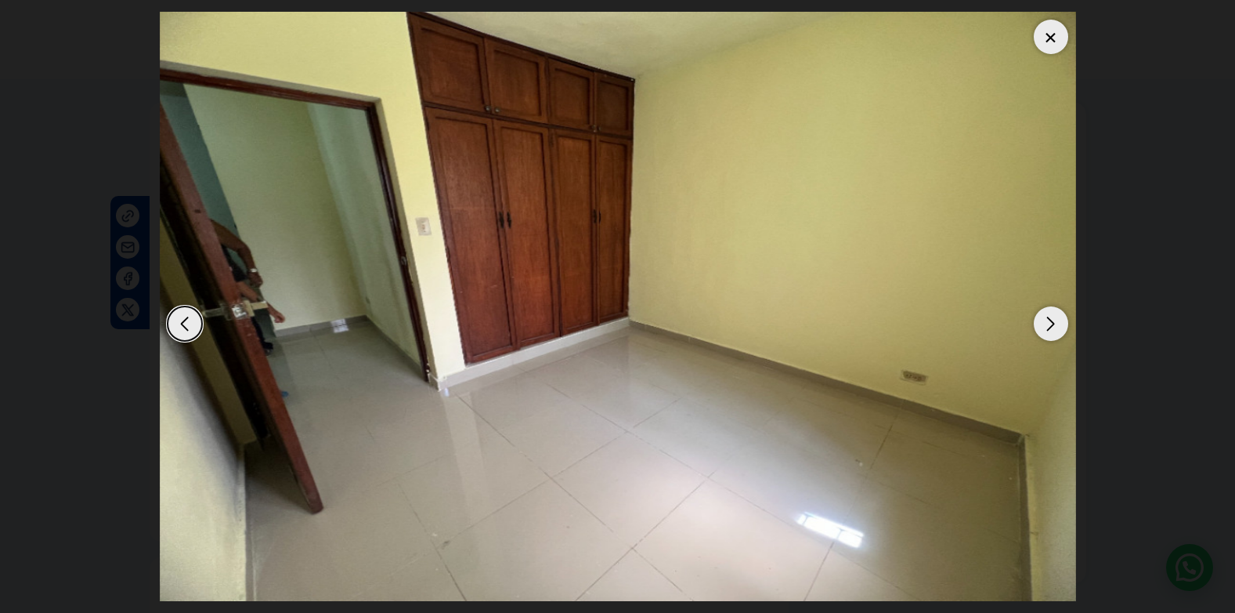
click at [1052, 328] on div "Next slide" at bounding box center [1051, 323] width 34 height 34
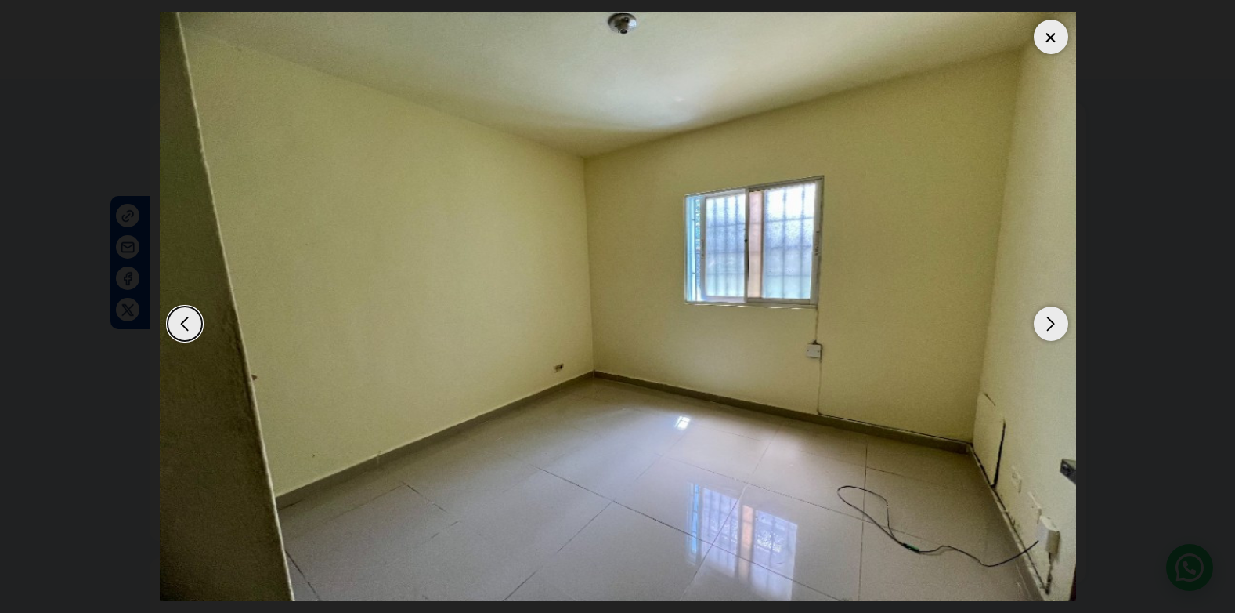
click at [1058, 31] on div at bounding box center [1051, 37] width 34 height 34
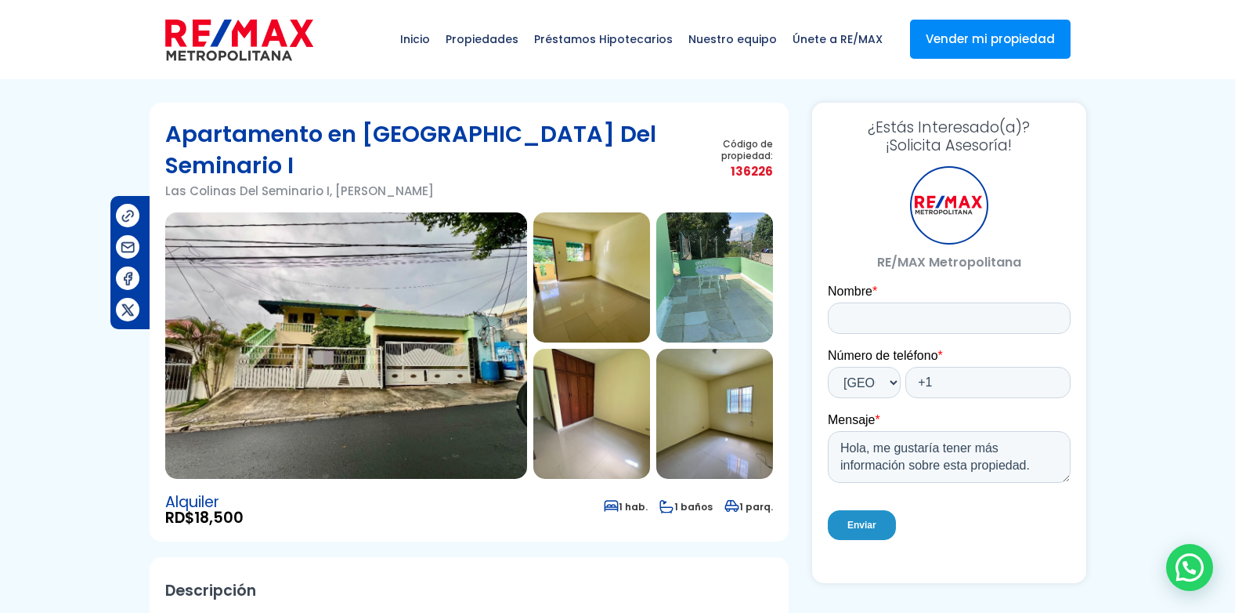
drag, startPoint x: 314, startPoint y: 161, endPoint x: 140, endPoint y: 166, distance: 174.0
copy p "Las Colinas Del Seminario"
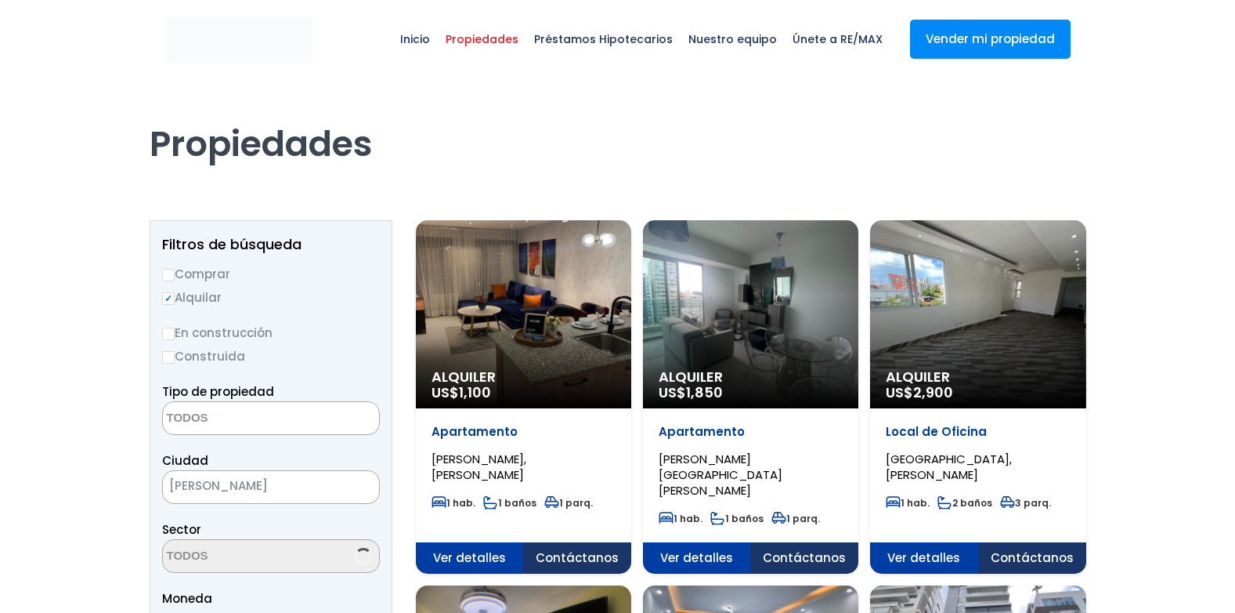
select select
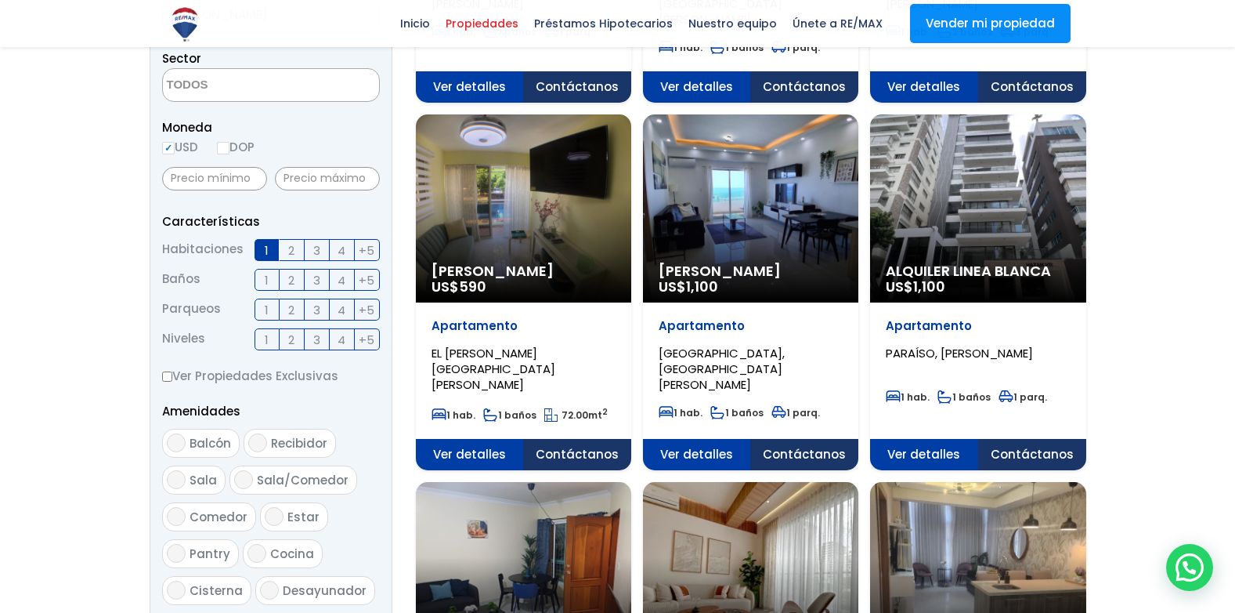
scroll to position [392, 0]
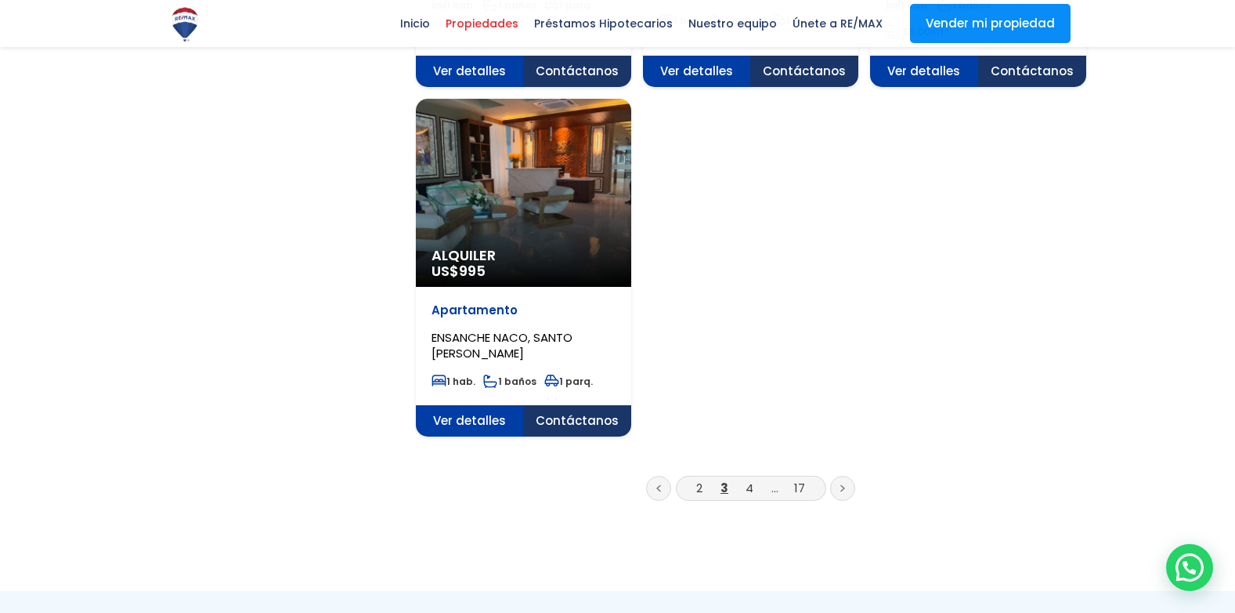
scroll to position [1958, 0]
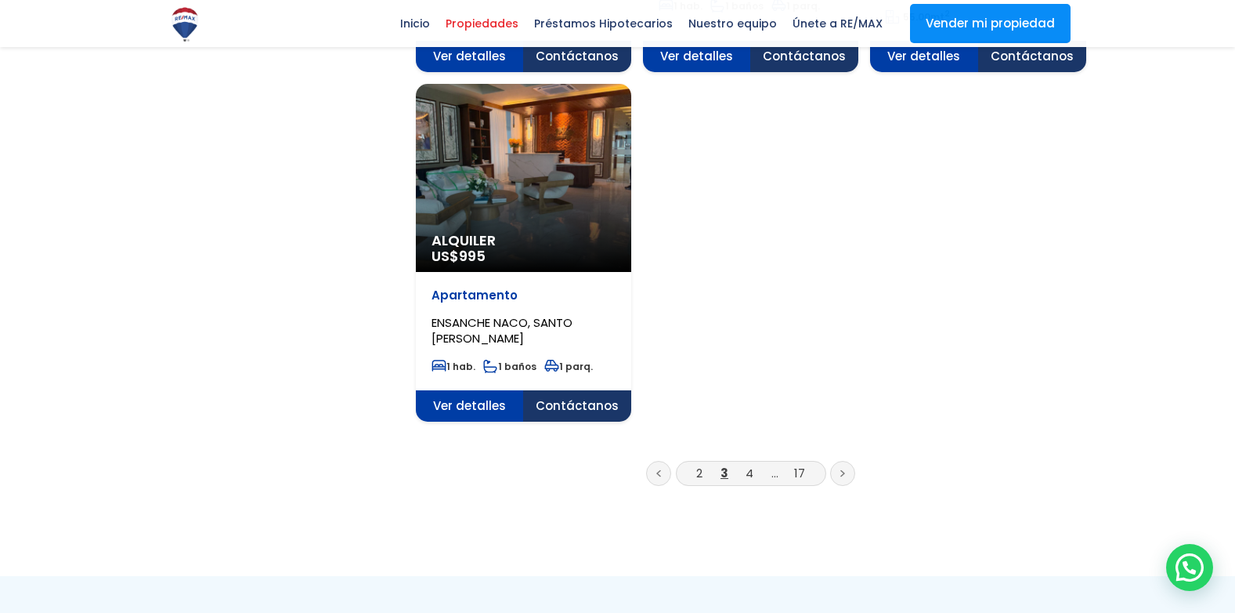
click at [748, 465] on link "4" at bounding box center [750, 473] width 8 height 16
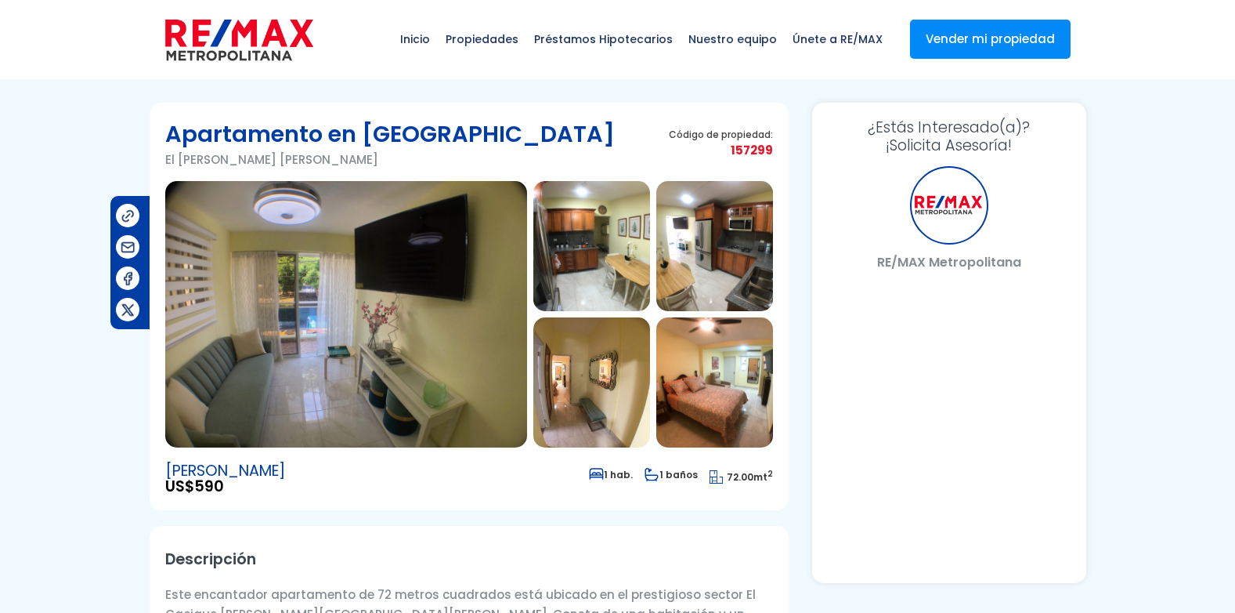
select select "DO"
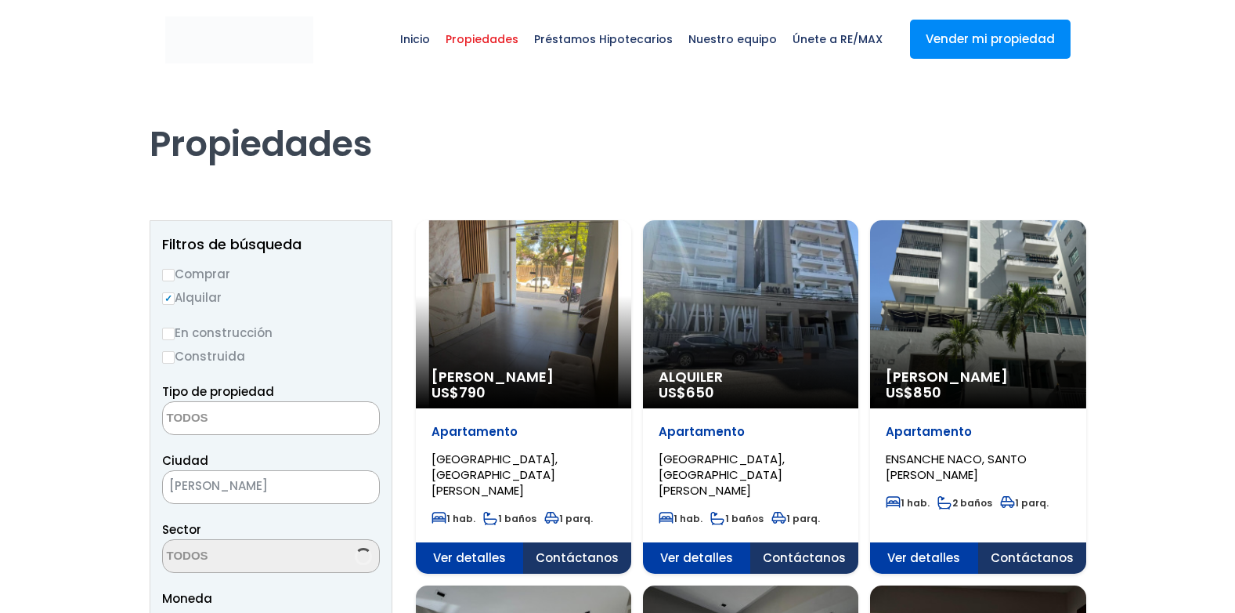
select select
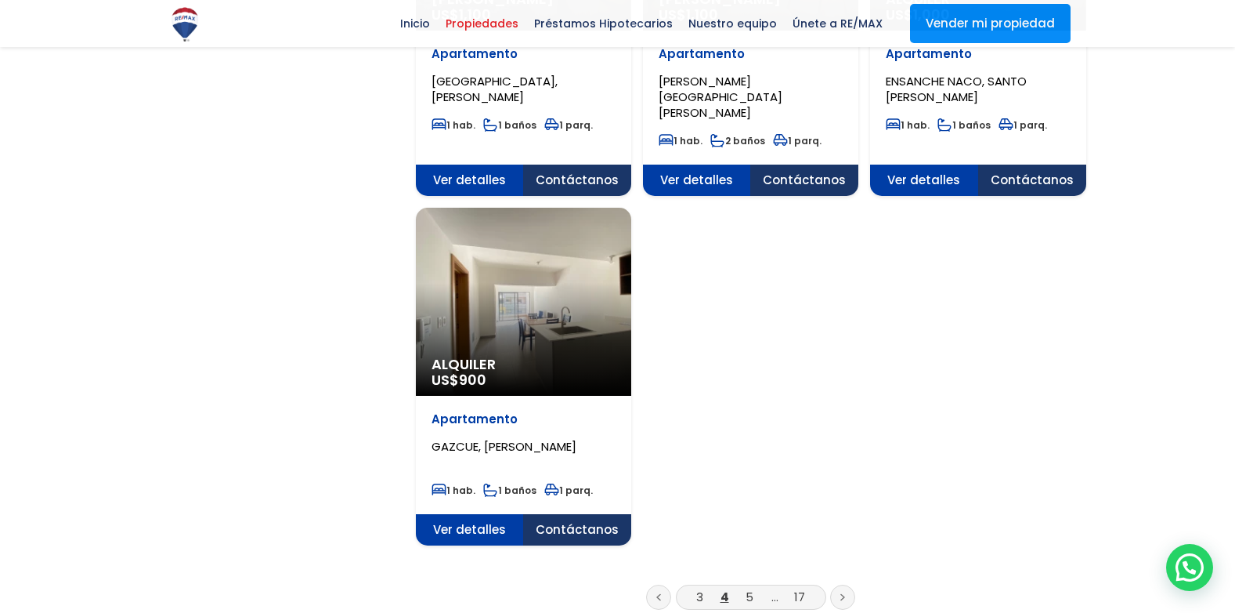
scroll to position [1958, 0]
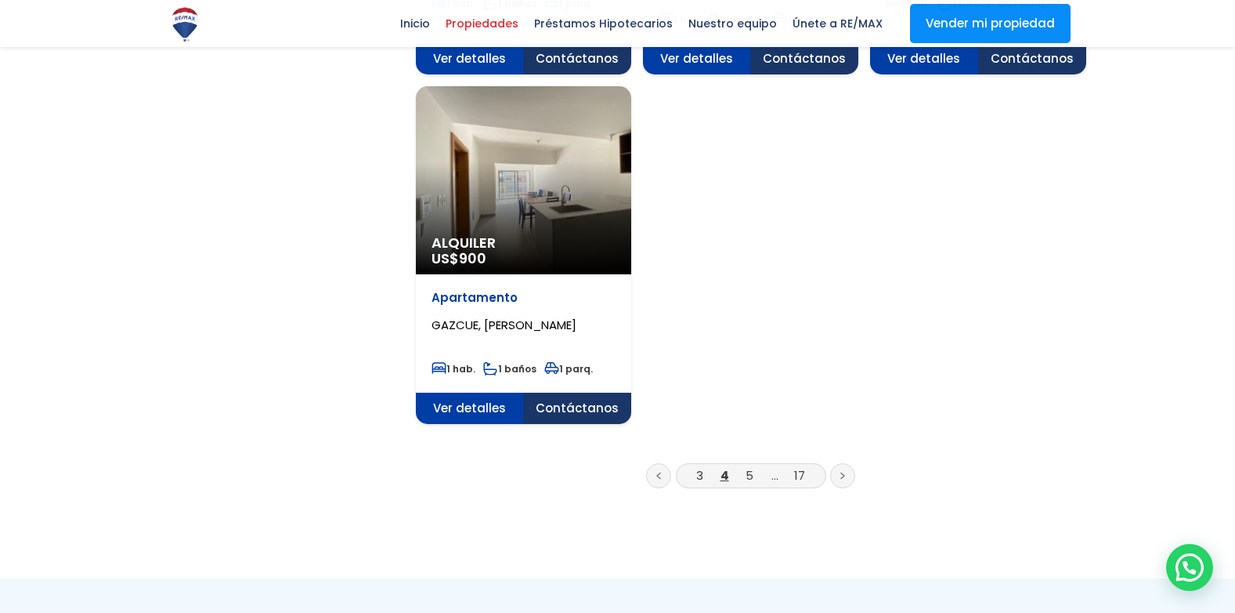
click at [749, 467] on link "5" at bounding box center [750, 475] width 8 height 16
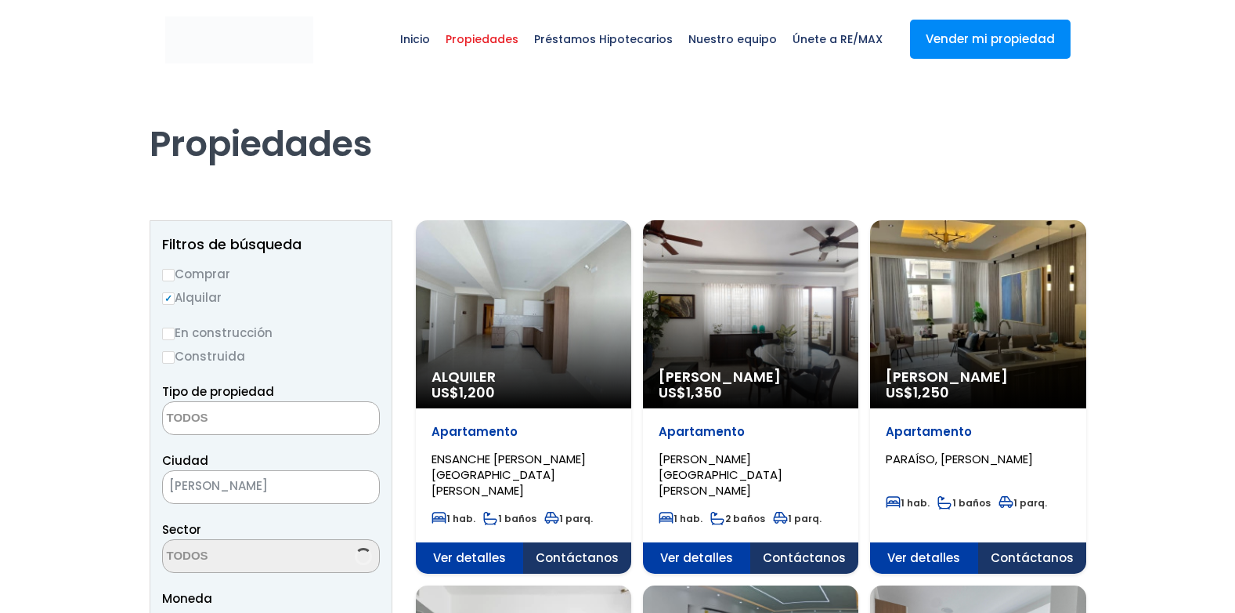
select select
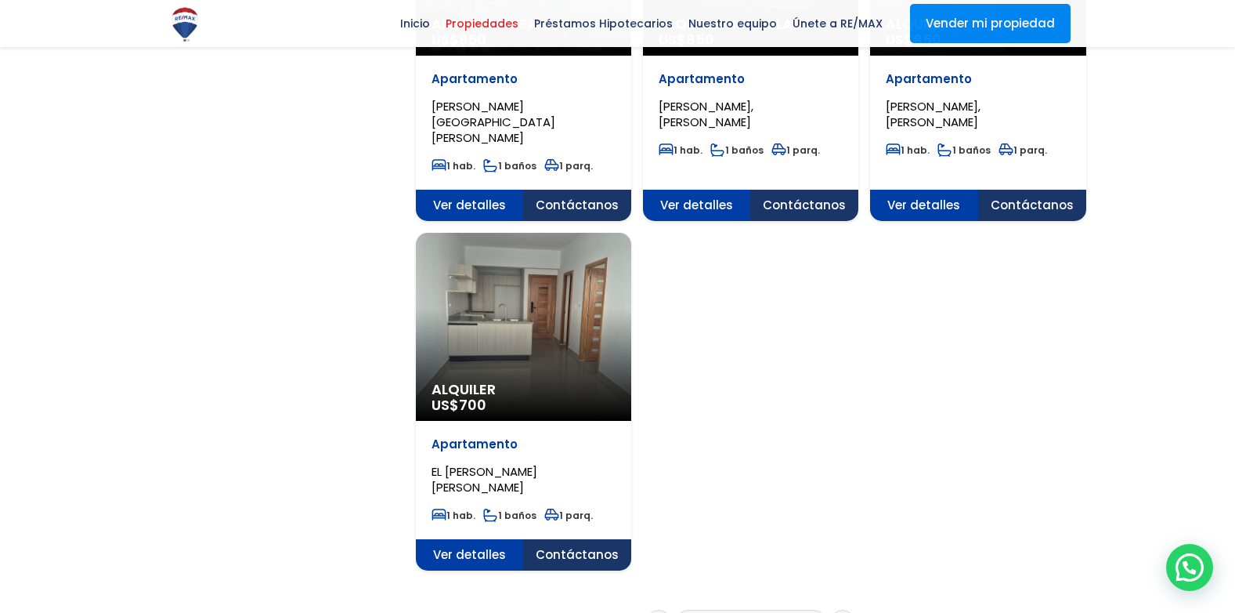
scroll to position [1958, 0]
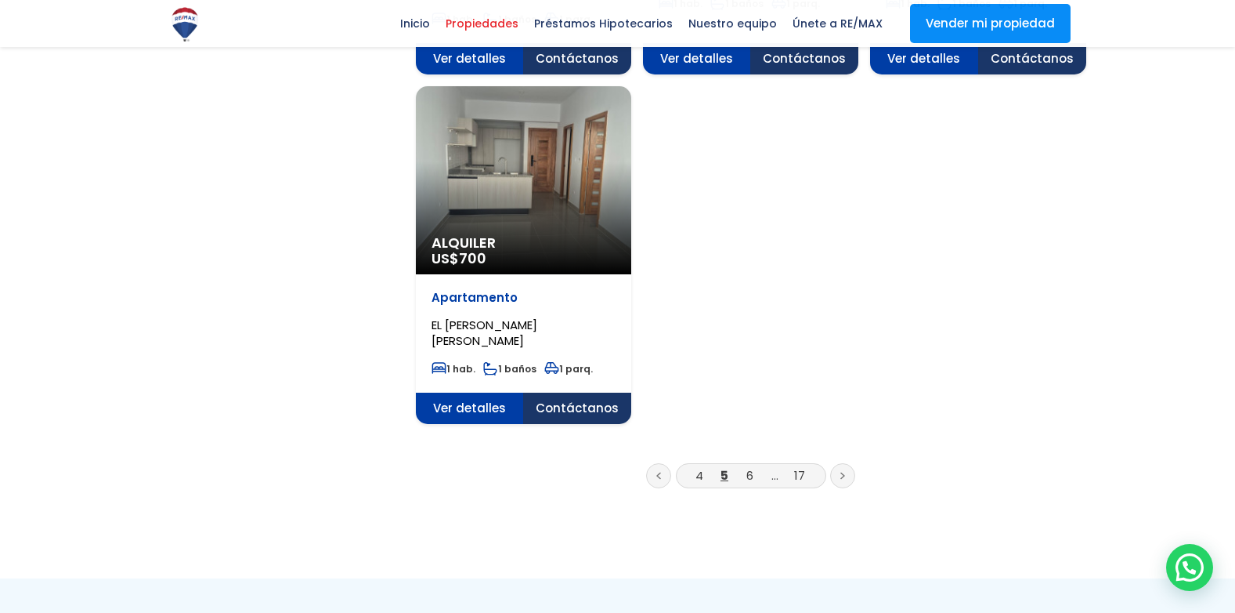
click at [750, 467] on link "6" at bounding box center [750, 475] width 7 height 16
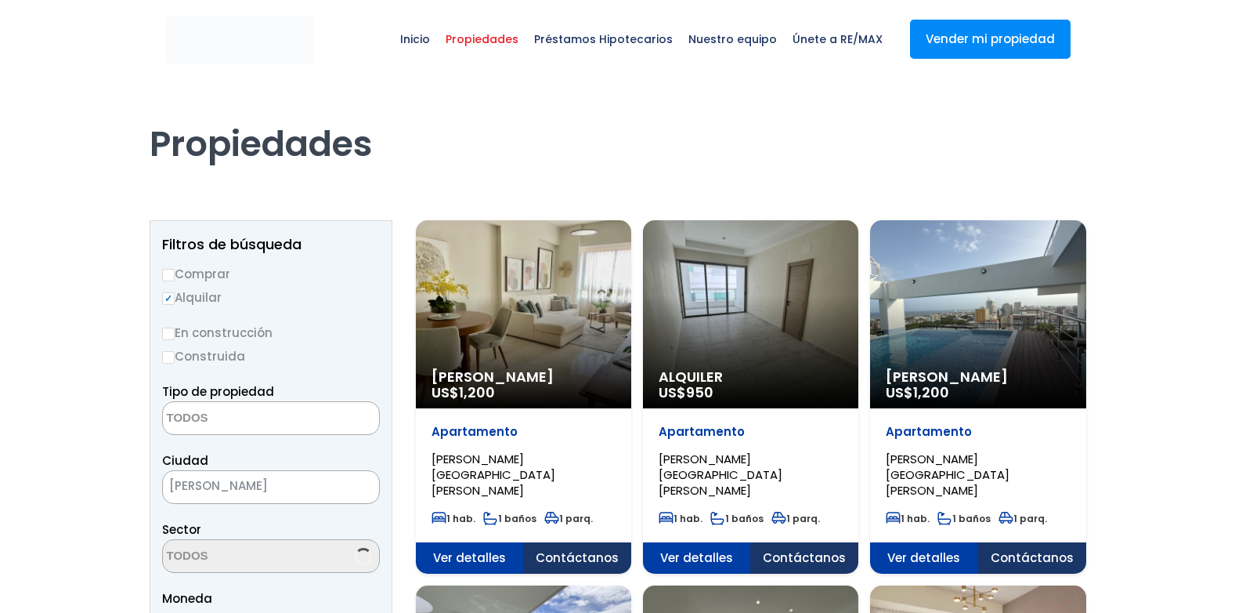
select select
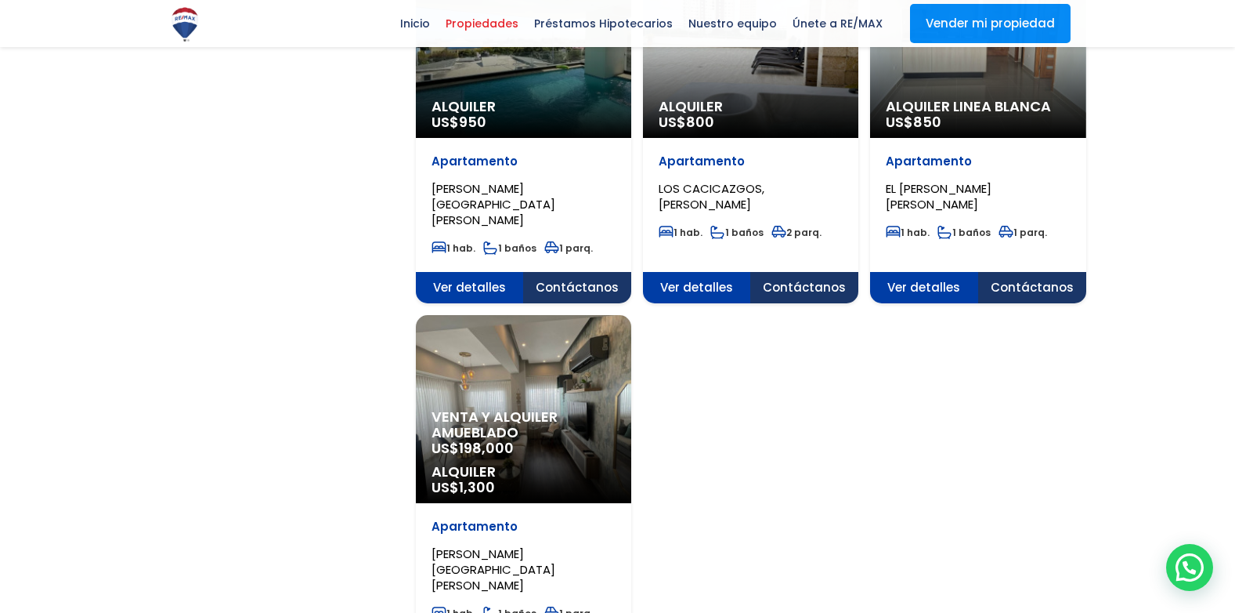
scroll to position [1880, 0]
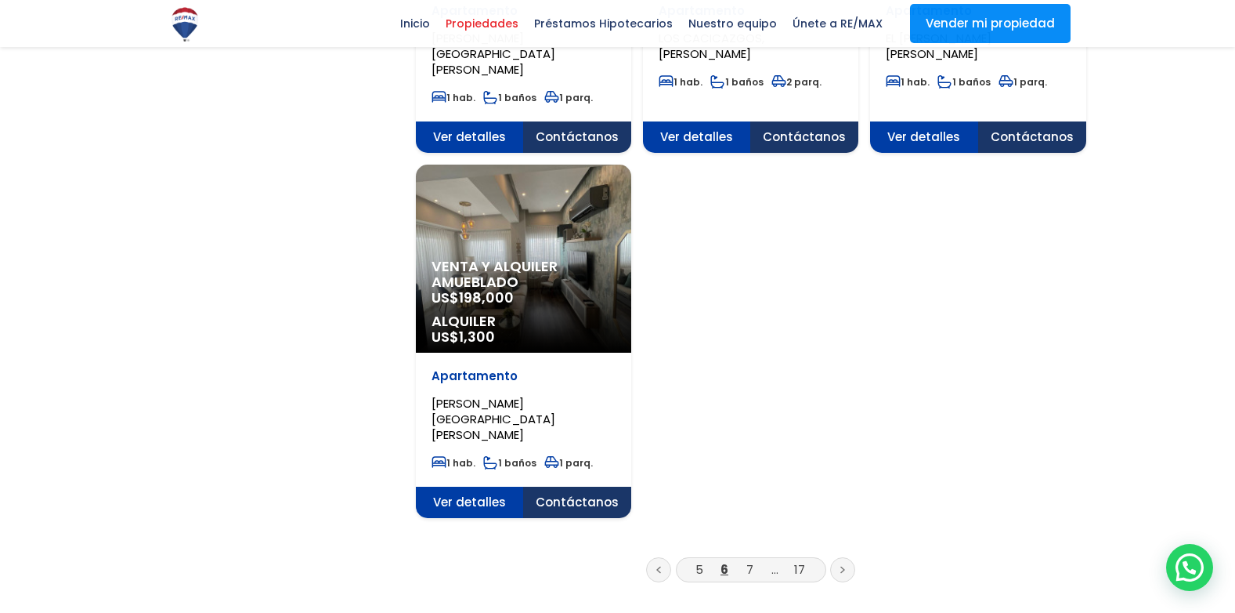
click at [747, 561] on link "7" at bounding box center [750, 569] width 7 height 16
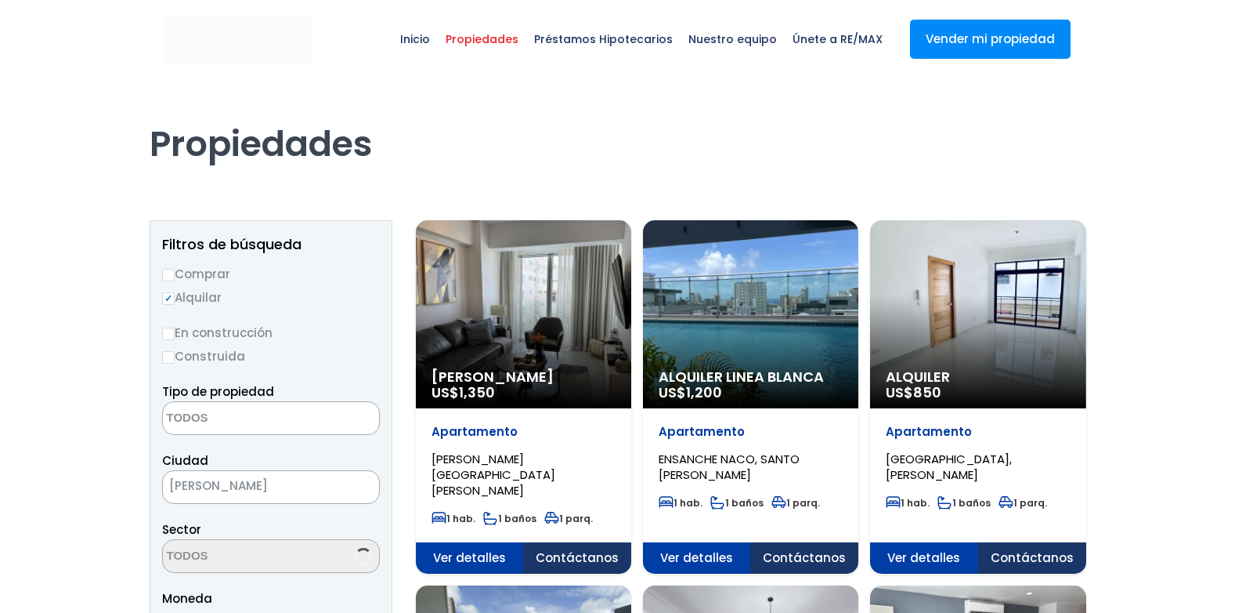
select select
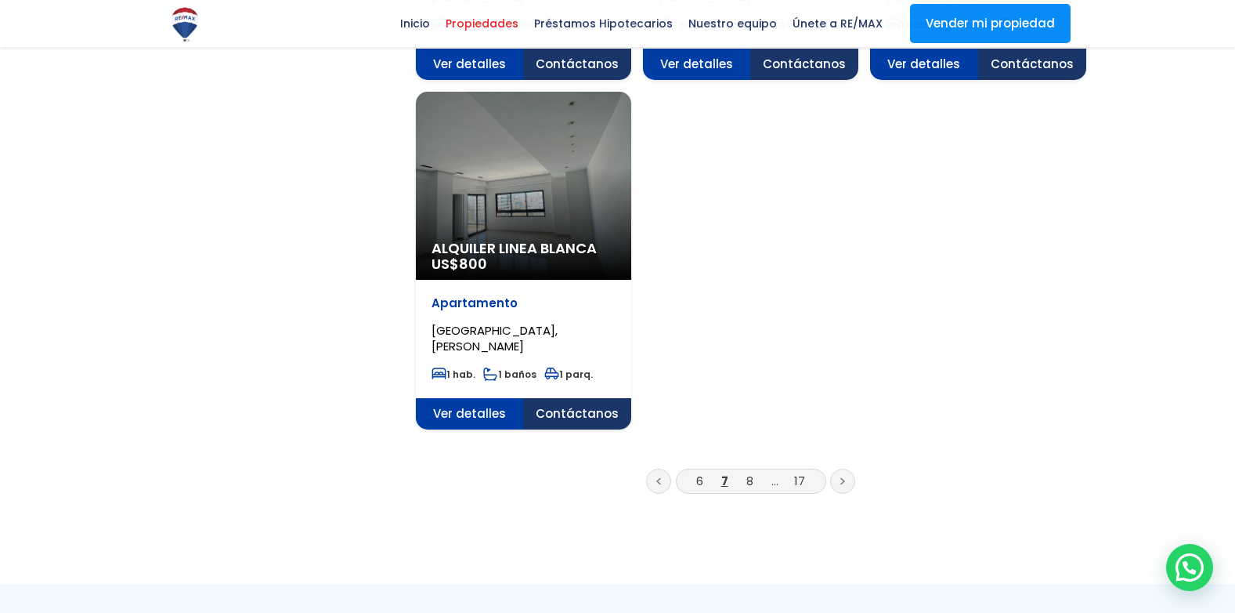
scroll to position [1958, 0]
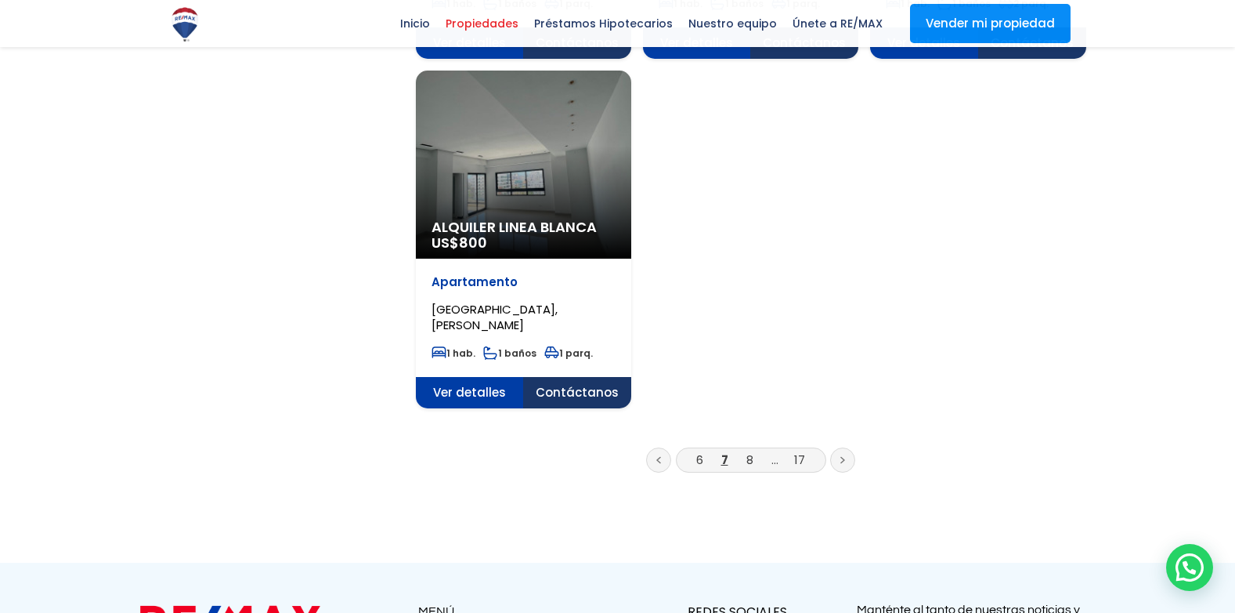
click at [753, 451] on link "8" at bounding box center [750, 459] width 7 height 16
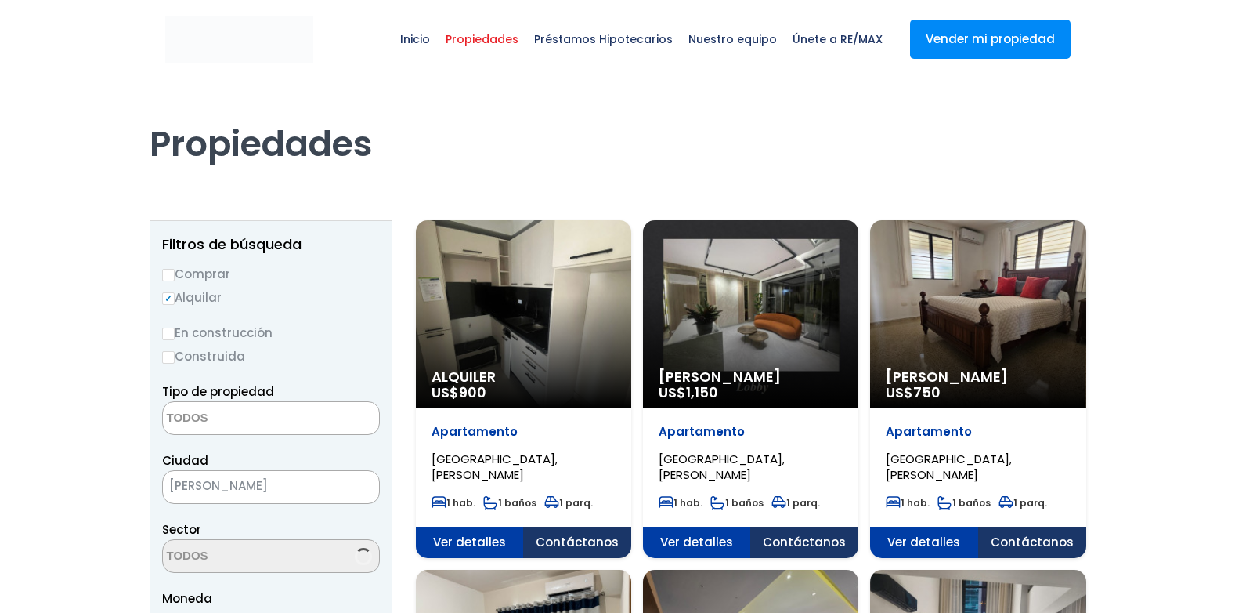
select select
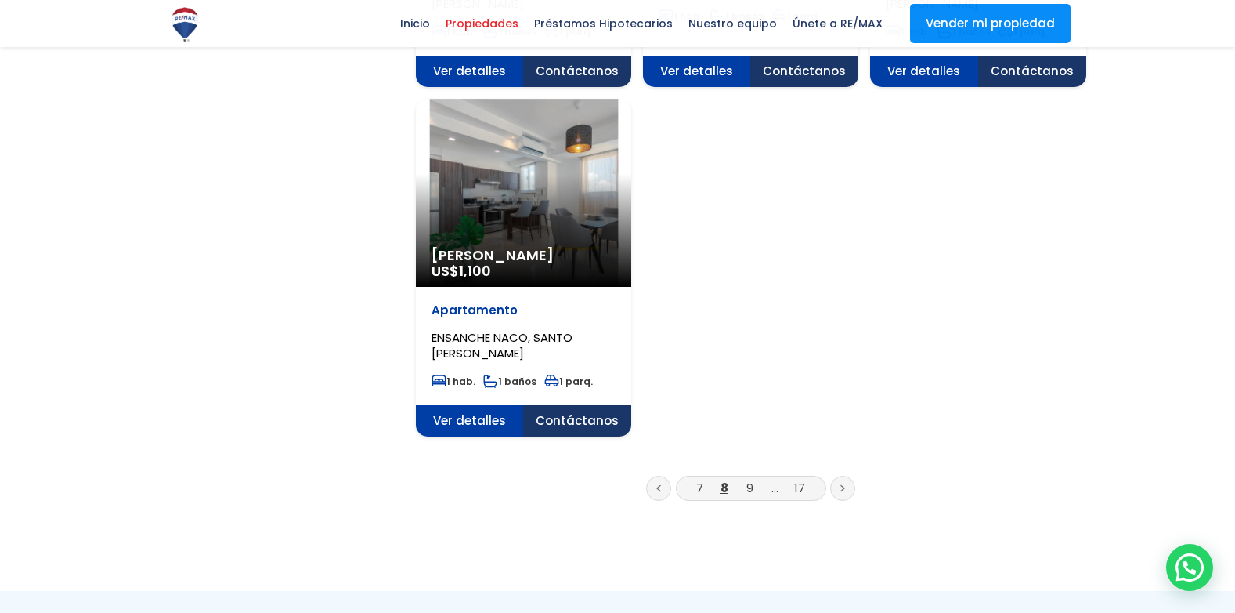
scroll to position [2037, 0]
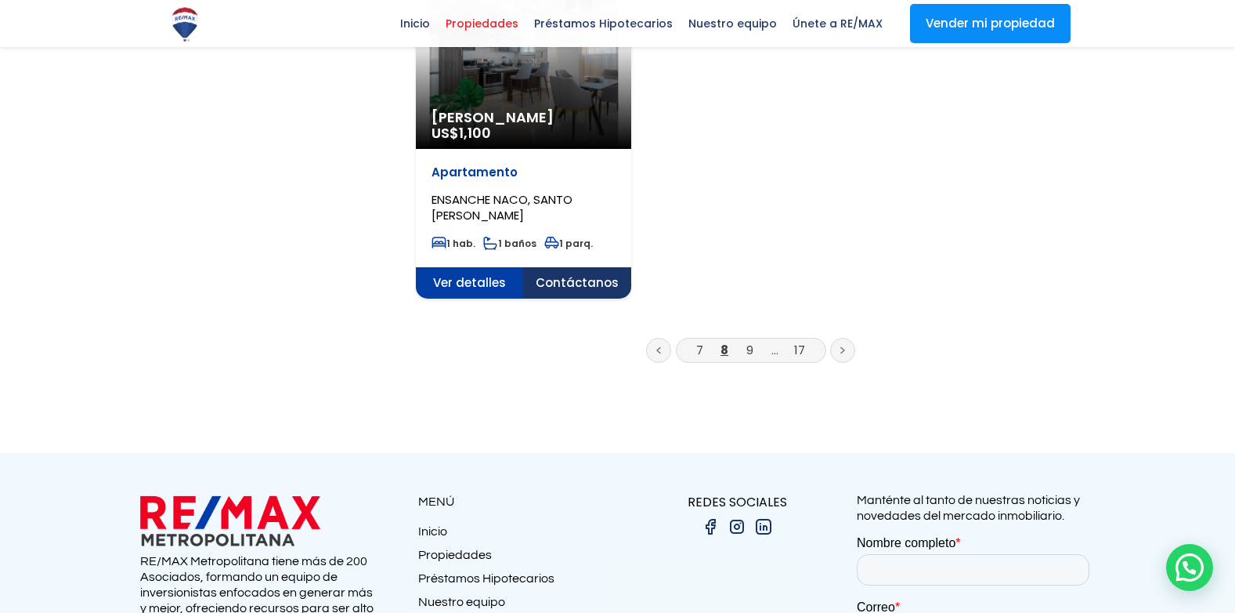
click at [748, 342] on link "9" at bounding box center [750, 350] width 7 height 16
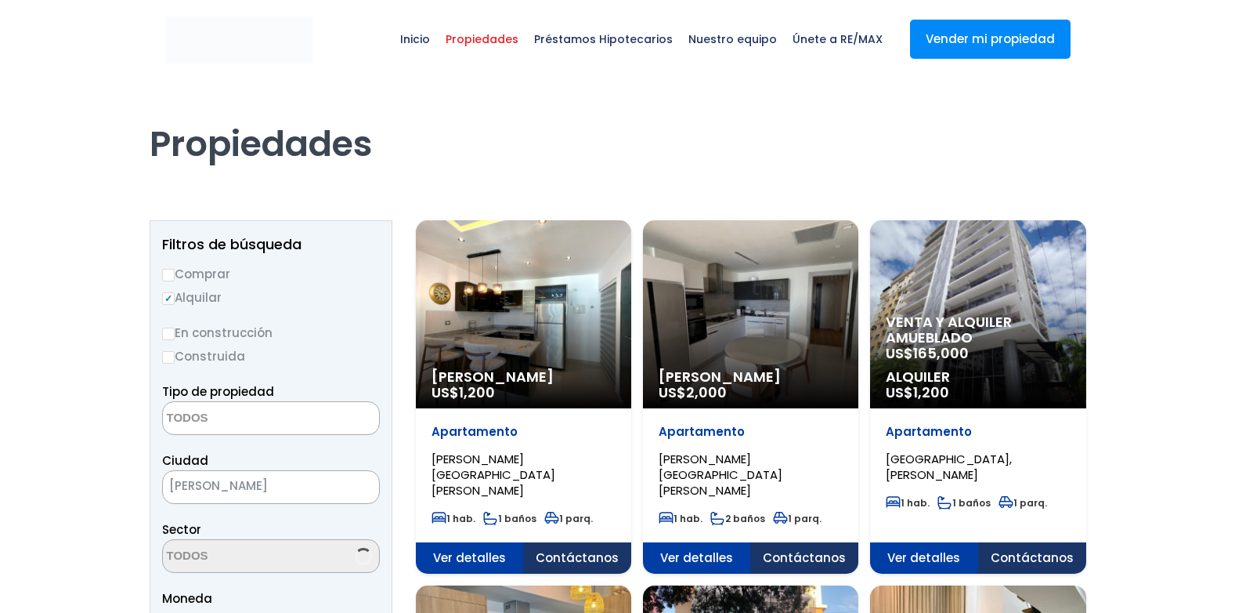
select select
